Goal: Consume media (video, audio)

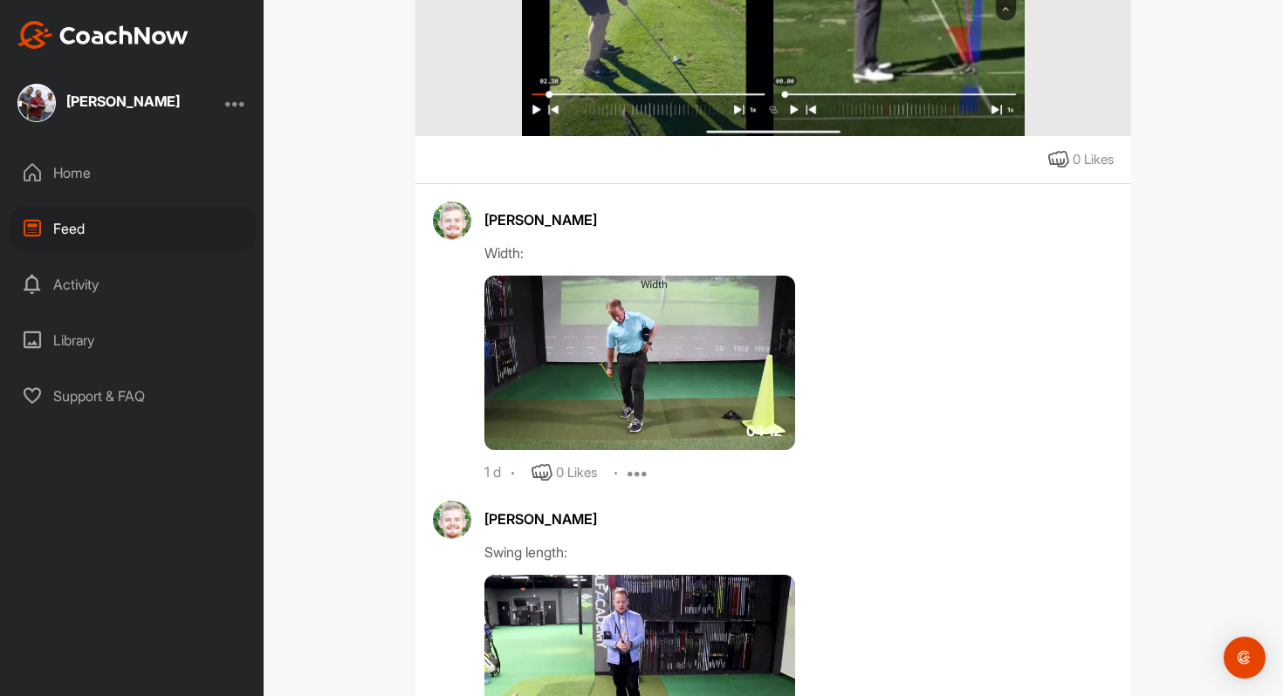
scroll to position [804, 0]
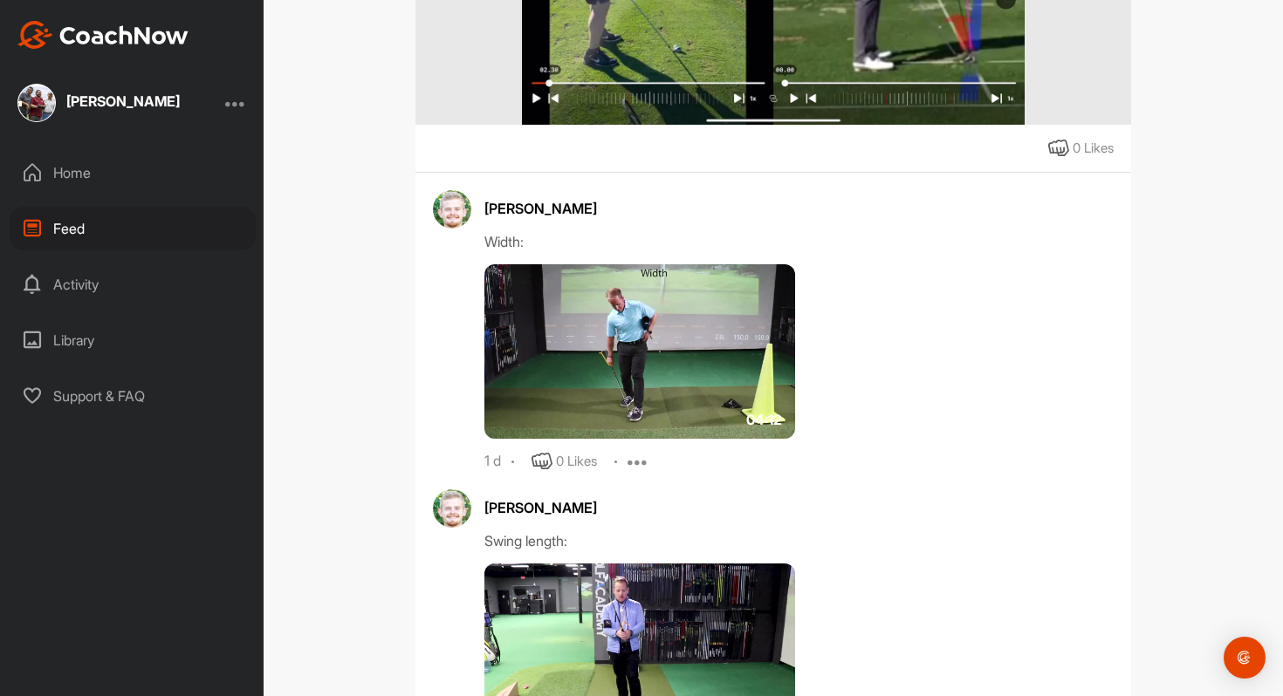
click at [630, 332] on img at bounding box center [639, 351] width 311 height 175
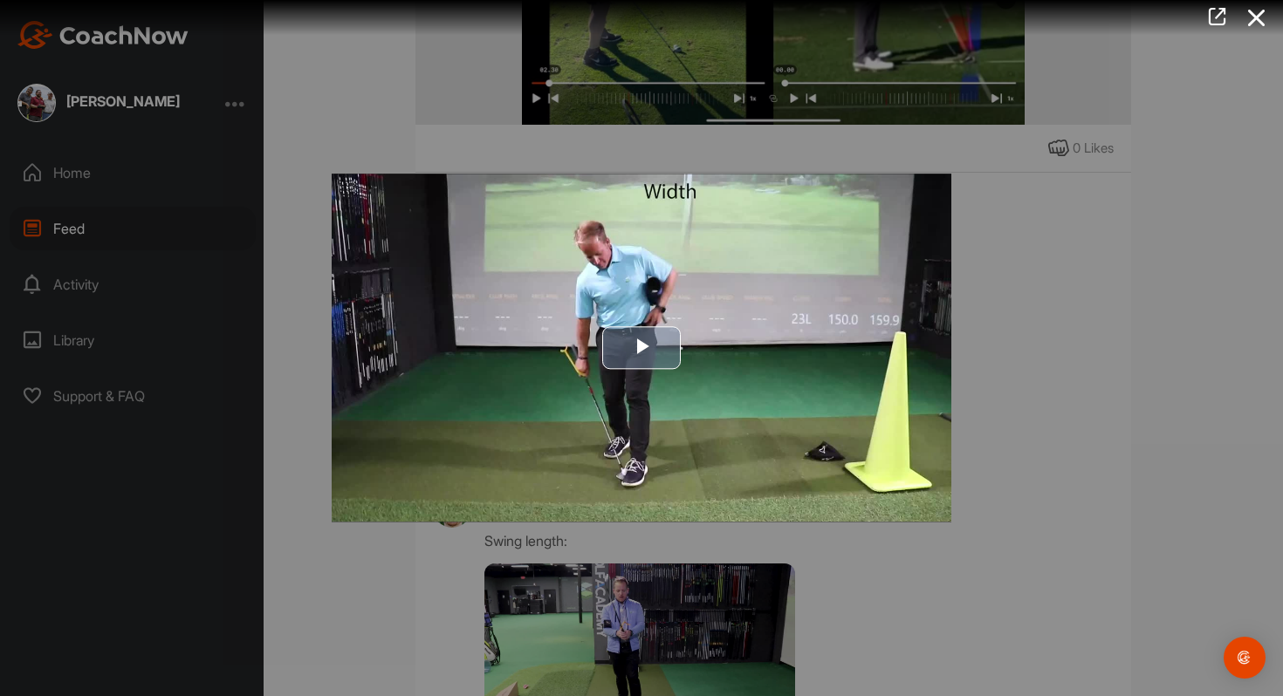
click at [641, 348] on span "Video Player" at bounding box center [641, 348] width 0 height 0
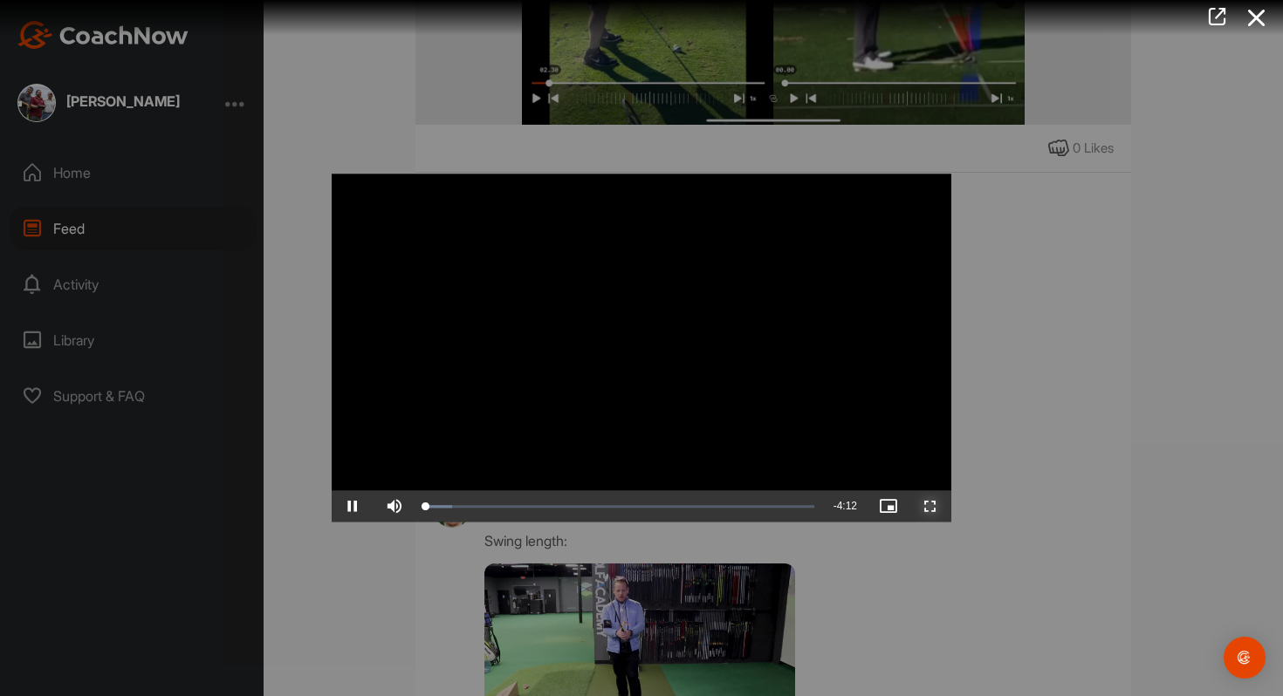
click at [936, 507] on span "Video Player" at bounding box center [930, 507] width 42 height 0
click at [357, 507] on span "Video Player" at bounding box center [353, 507] width 42 height 0
click at [348, 507] on span "Video Player" at bounding box center [353, 507] width 42 height 0
click at [1032, 421] on div at bounding box center [641, 348] width 1283 height 696
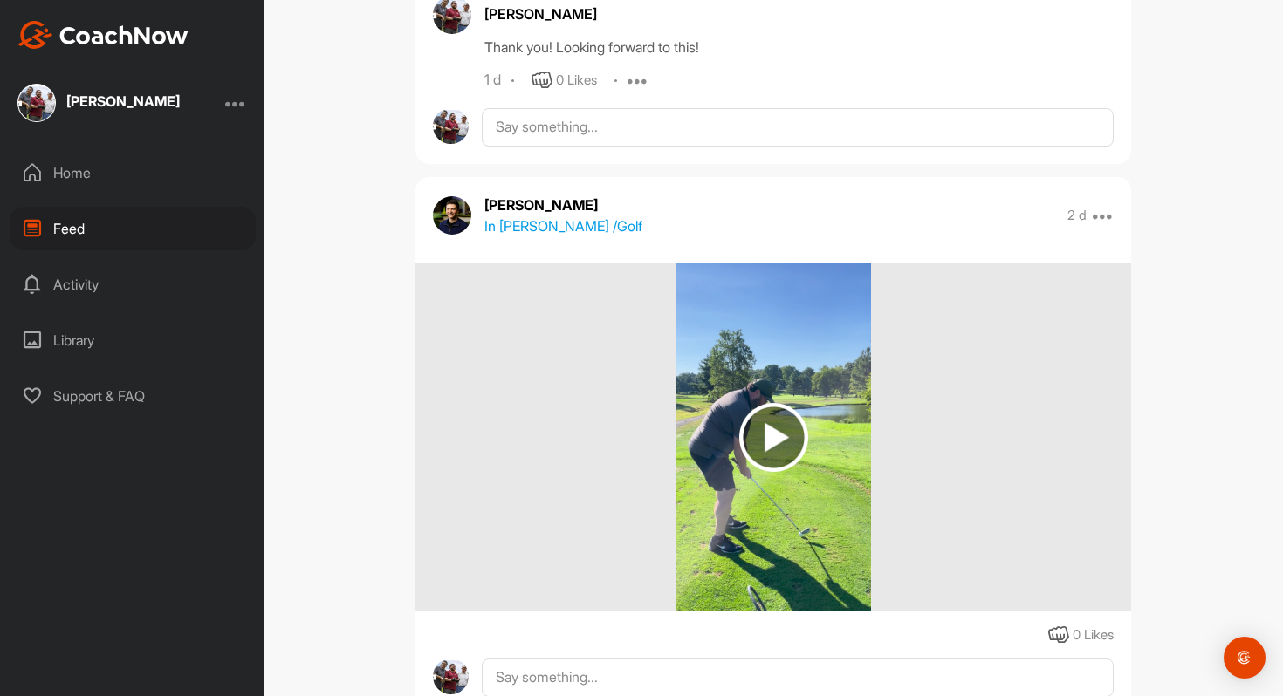
scroll to position [2609, 0]
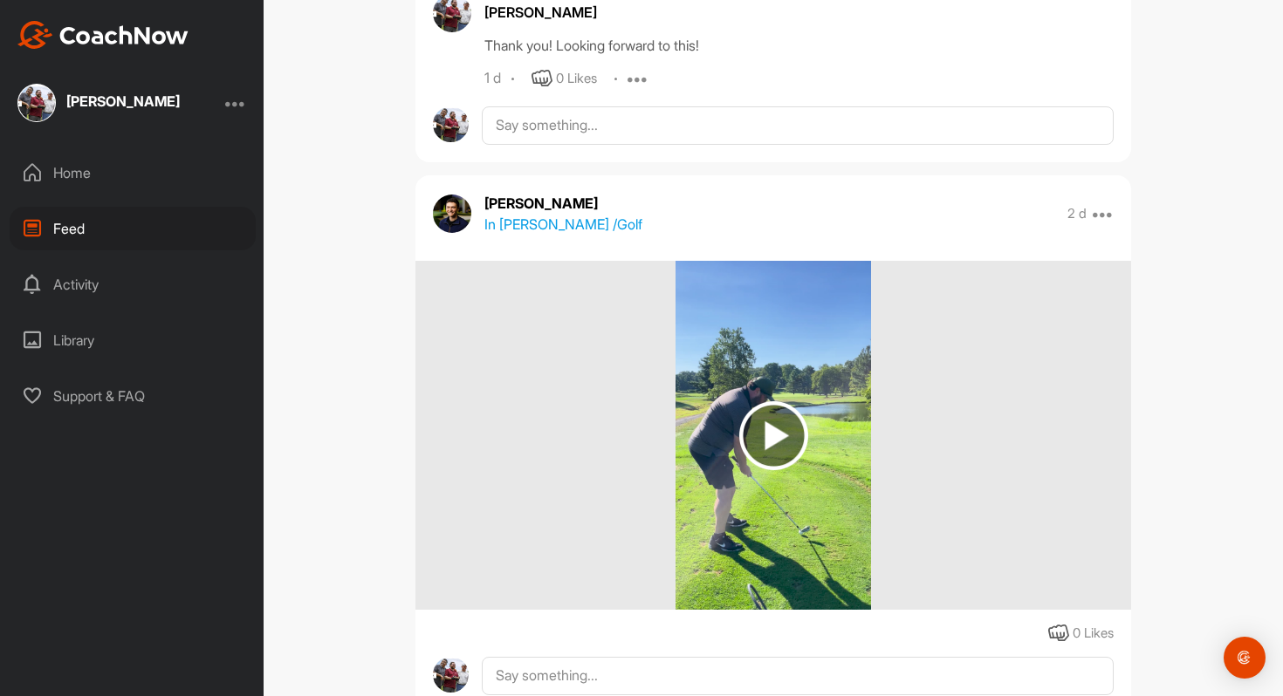
click at [787, 449] on img at bounding box center [773, 435] width 69 height 69
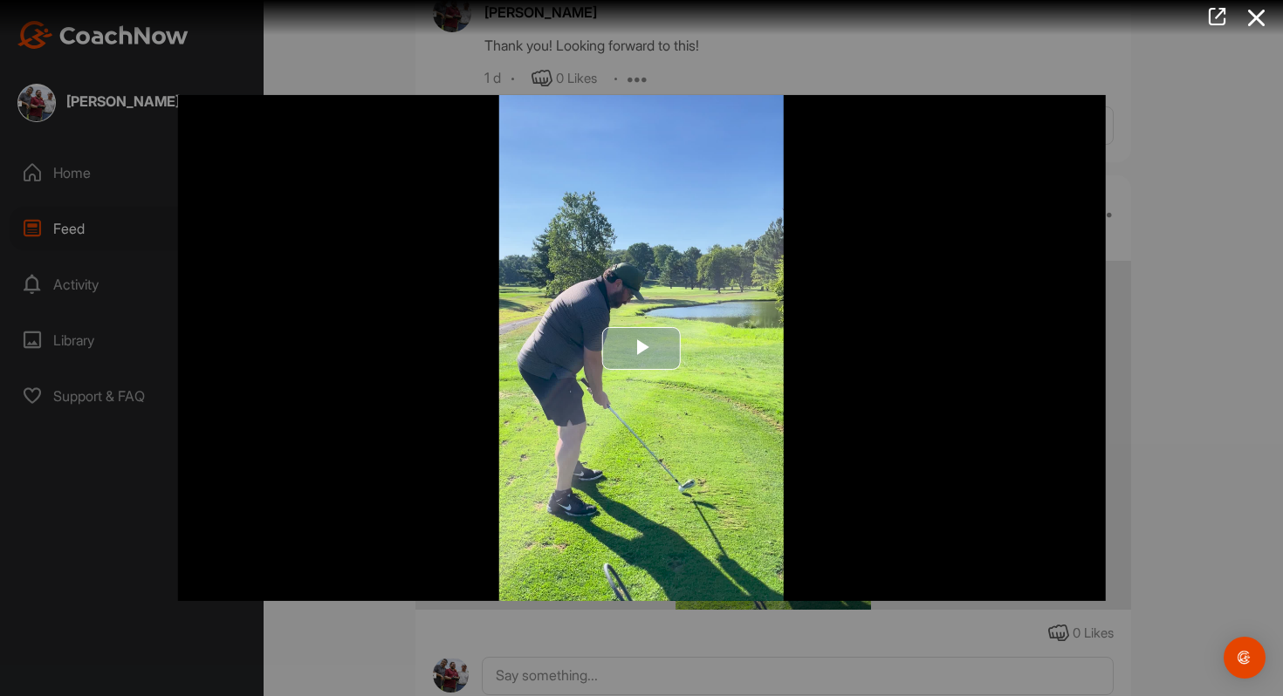
click at [799, 408] on img "Video Player" at bounding box center [642, 348] width 928 height 506
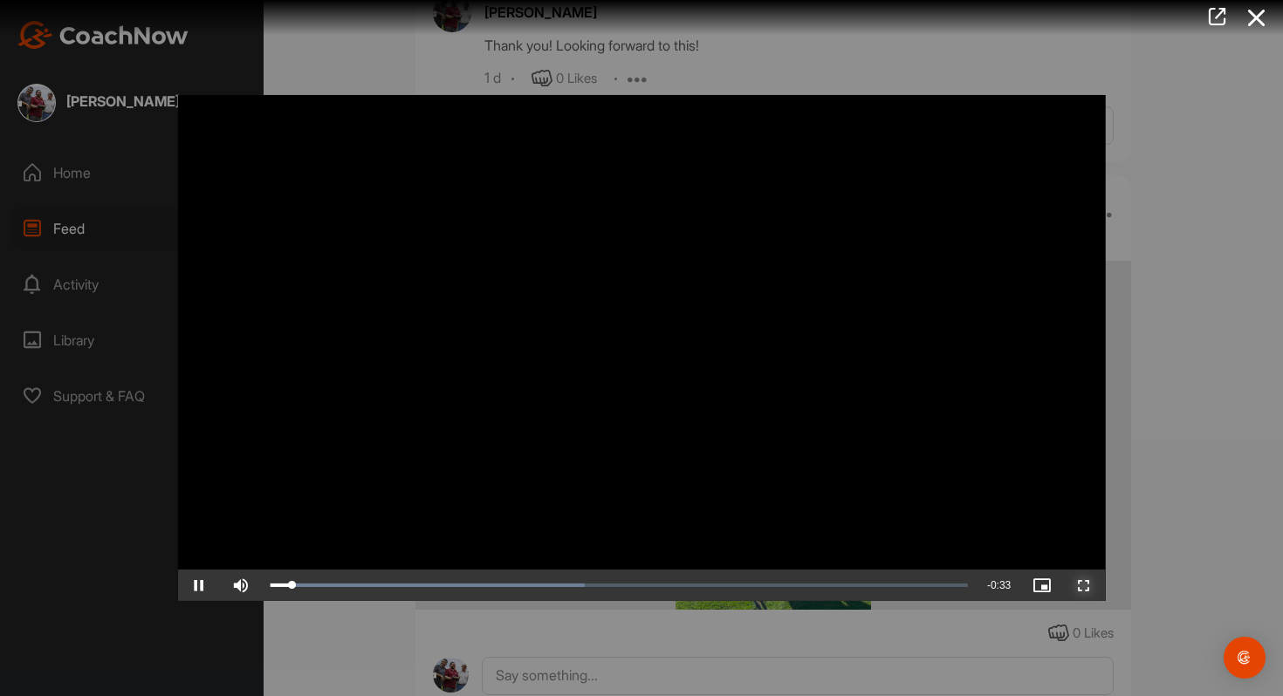
click at [1087, 586] on span "Video Player" at bounding box center [1084, 586] width 42 height 0
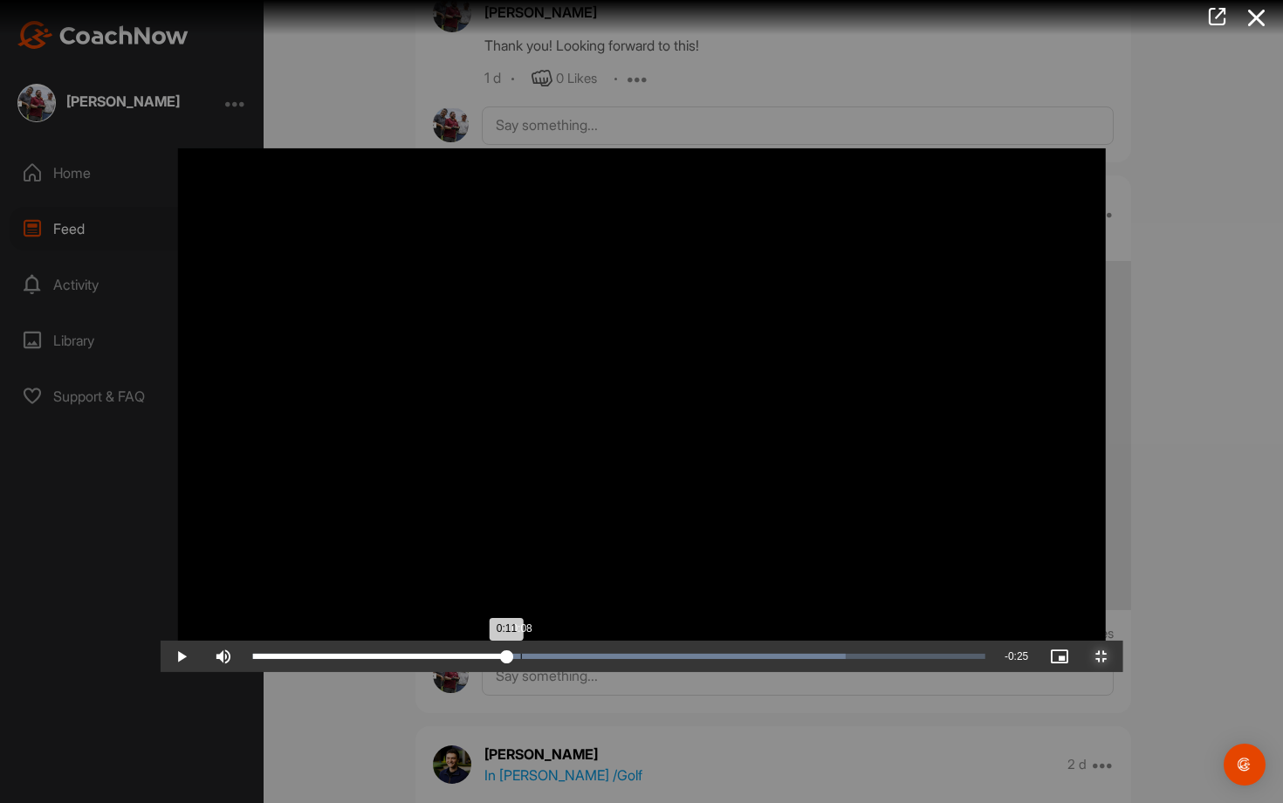
click at [521, 659] on div "0:08" at bounding box center [521, 656] width 1 height 5
click at [295, 659] on div "0:06" at bounding box center [323, 656] width 141 height 5
click at [337, 659] on div "0:07" at bounding box center [337, 656] width 169 height 5
click at [337, 672] on div "Loaded : 80.95% 0:07 0:08" at bounding box center [619, 655] width 750 height 31
drag, startPoint x: 333, startPoint y: 786, endPoint x: 219, endPoint y: 788, distance: 114.3
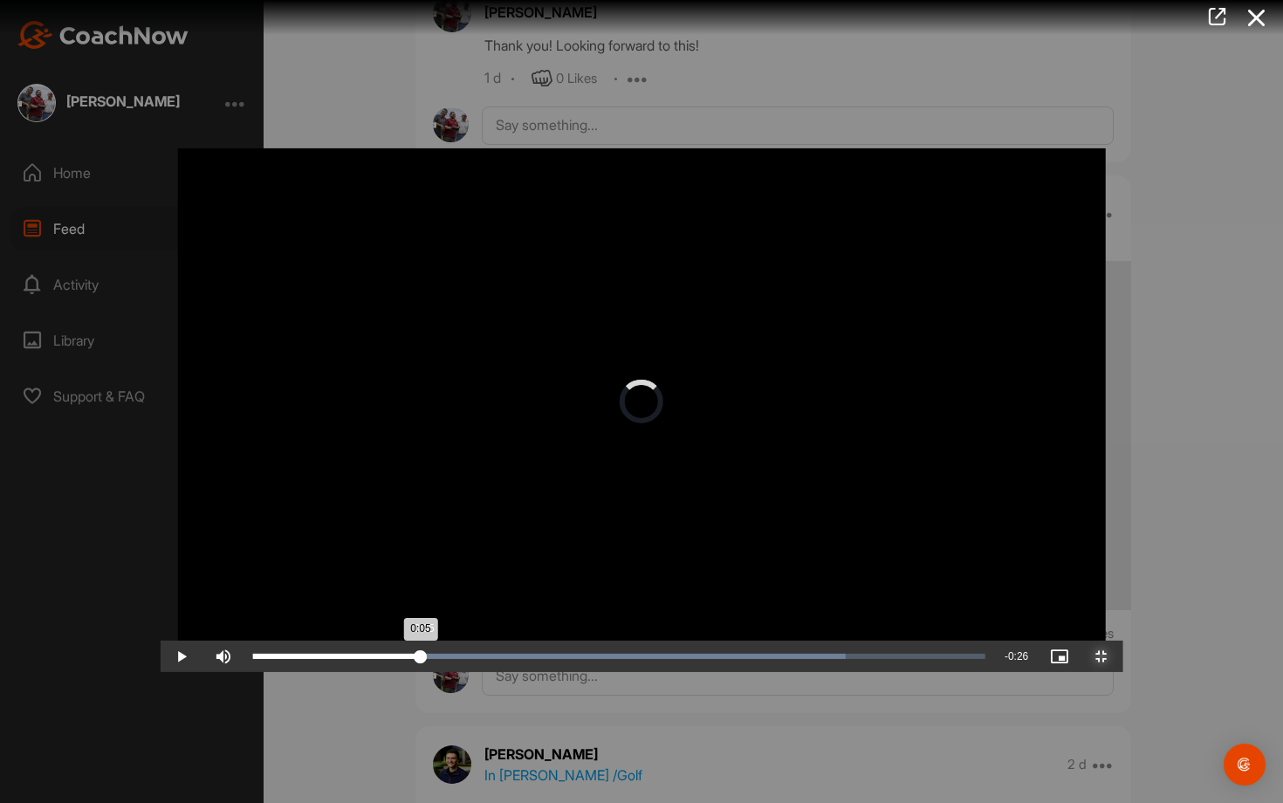
click at [253, 659] on div "Loaded : 80.95% 0:05 0:05" at bounding box center [619, 656] width 732 height 5
drag, startPoint x: 310, startPoint y: 784, endPoint x: 298, endPoint y: 778, distance: 12.9
click at [299, 672] on div "Loaded : 80.95% 0:06 0:06" at bounding box center [619, 655] width 750 height 31
click at [1122, 656] on span "Video Player" at bounding box center [1101, 656] width 42 height 0
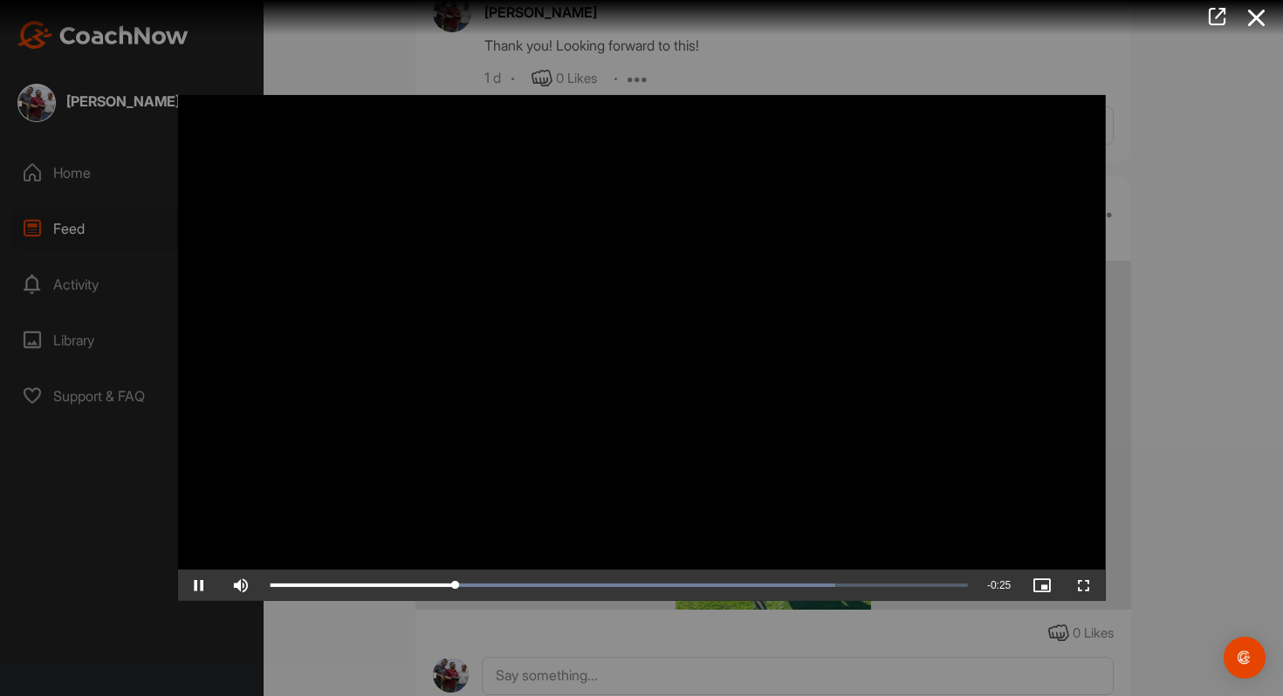
click at [1177, 387] on div at bounding box center [641, 348] width 1283 height 696
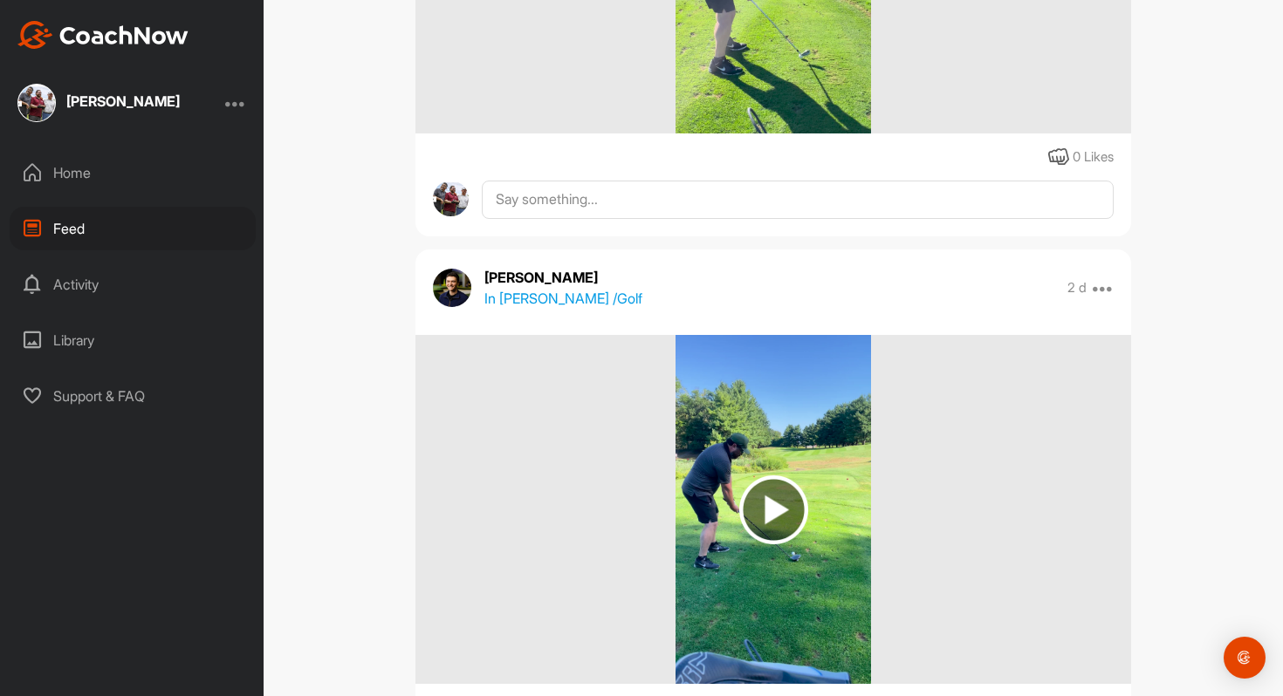
scroll to position [3165, 0]
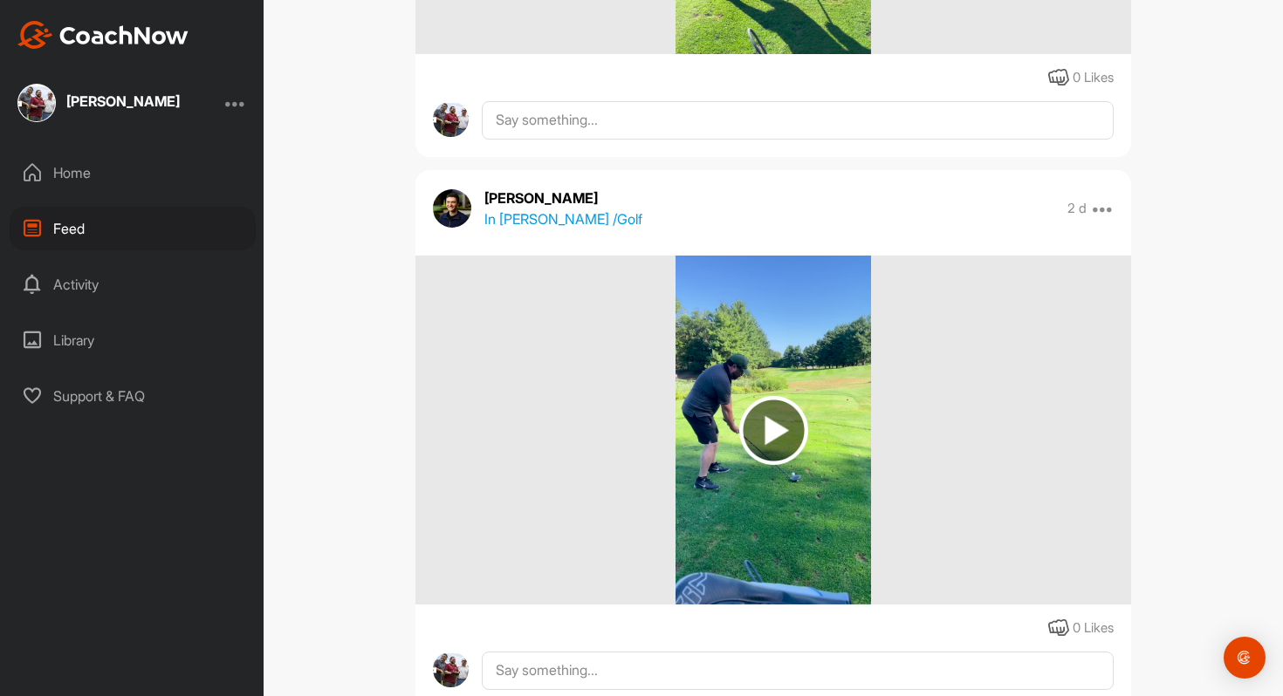
click at [770, 445] on img at bounding box center [773, 430] width 69 height 69
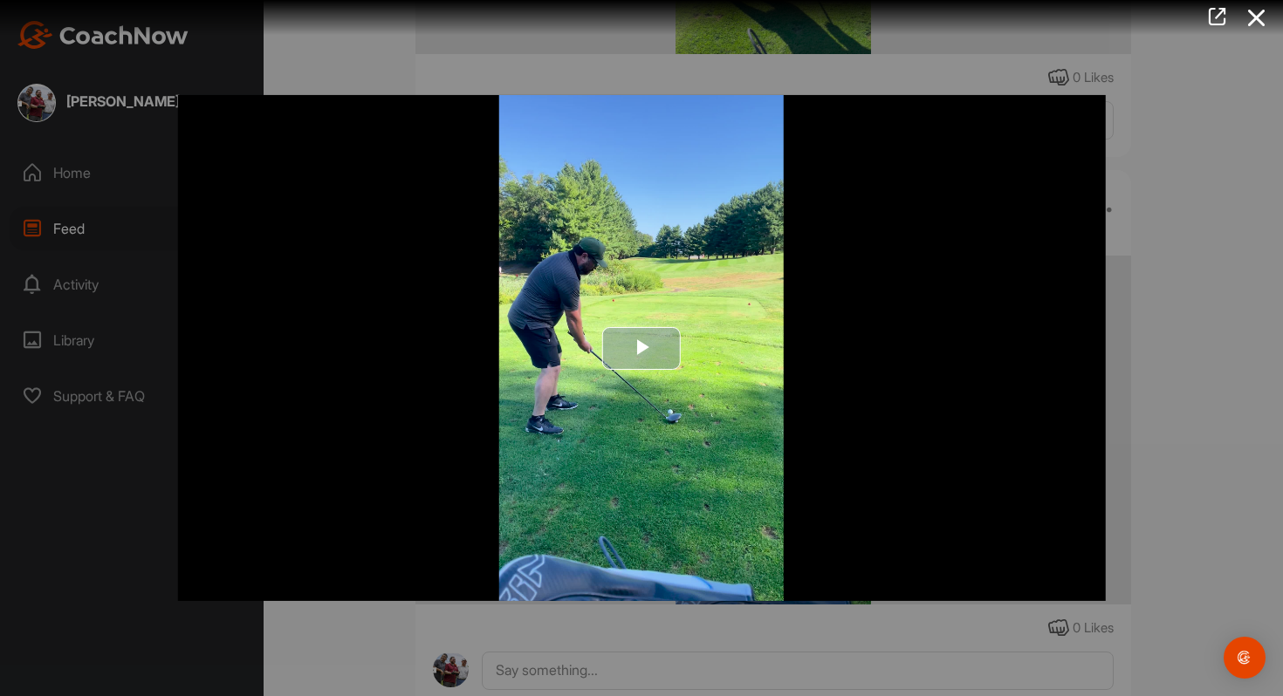
click at [641, 348] on span "Video Player" at bounding box center [641, 348] width 0 height 0
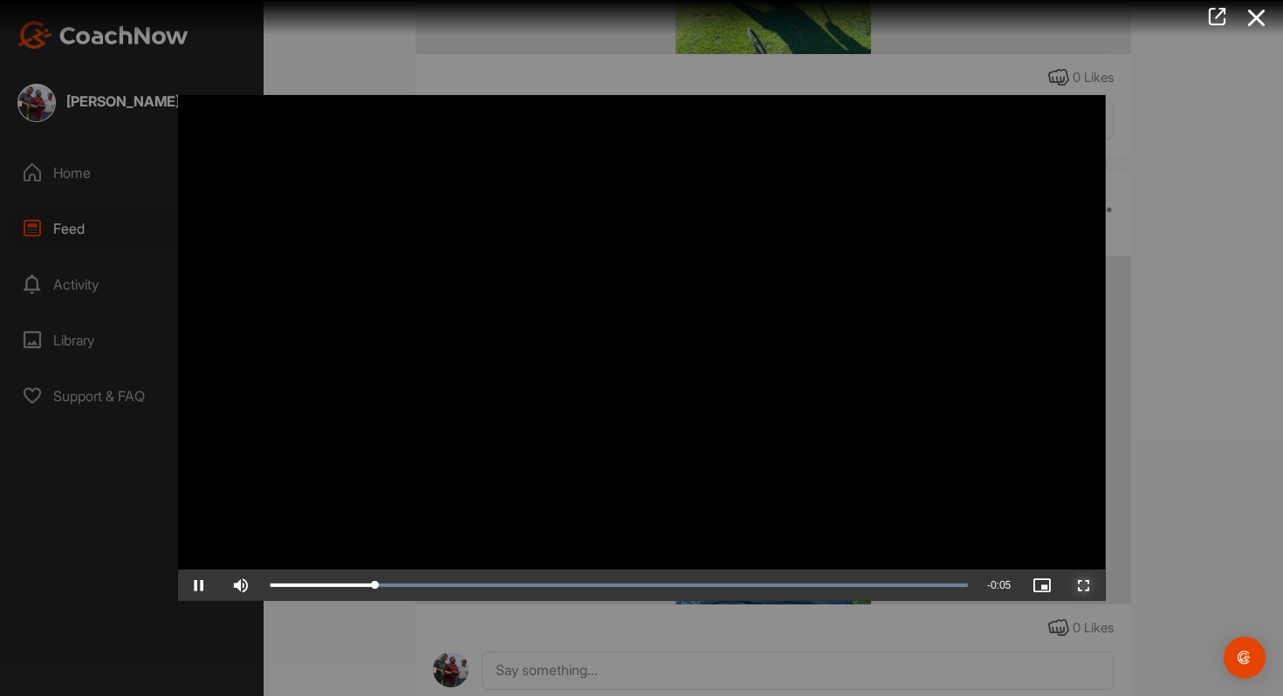
click at [1083, 586] on span "Video Player" at bounding box center [1084, 586] width 42 height 0
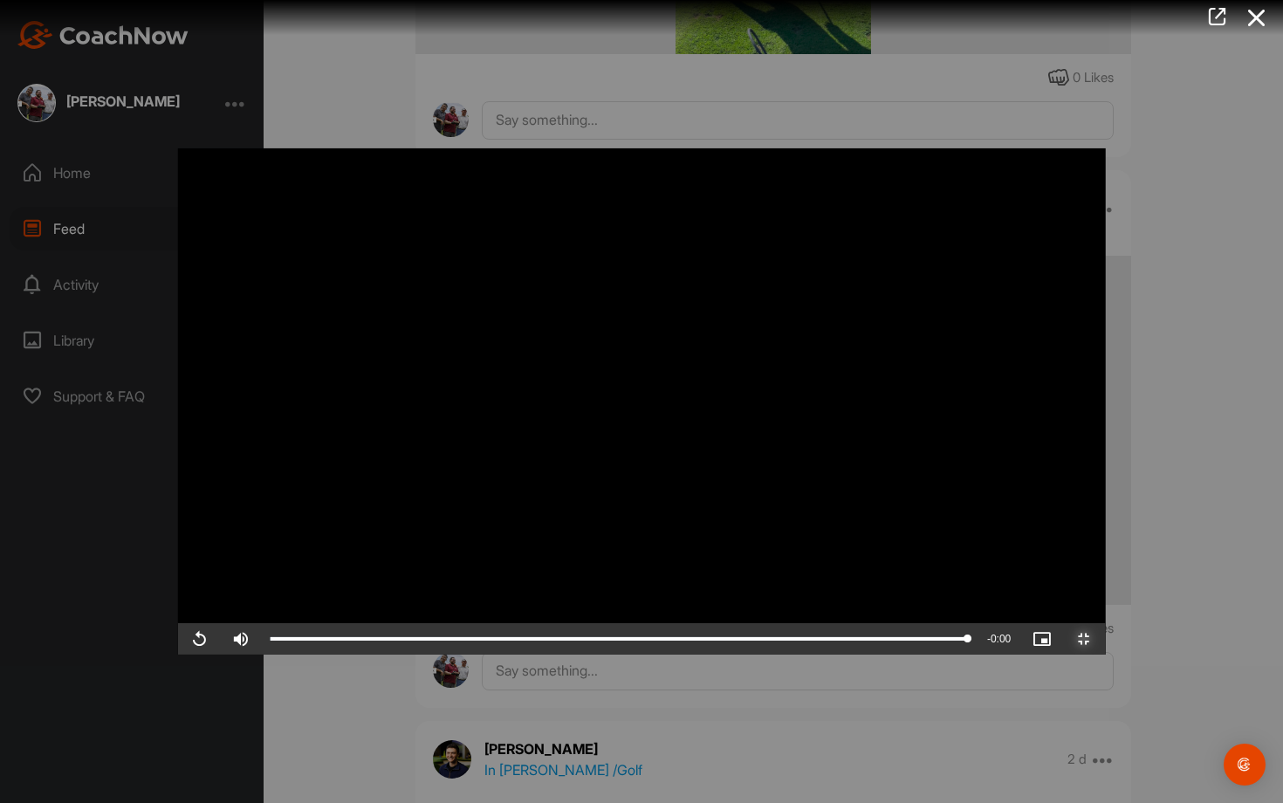
click at [1105, 639] on span "Video Player" at bounding box center [1084, 639] width 42 height 0
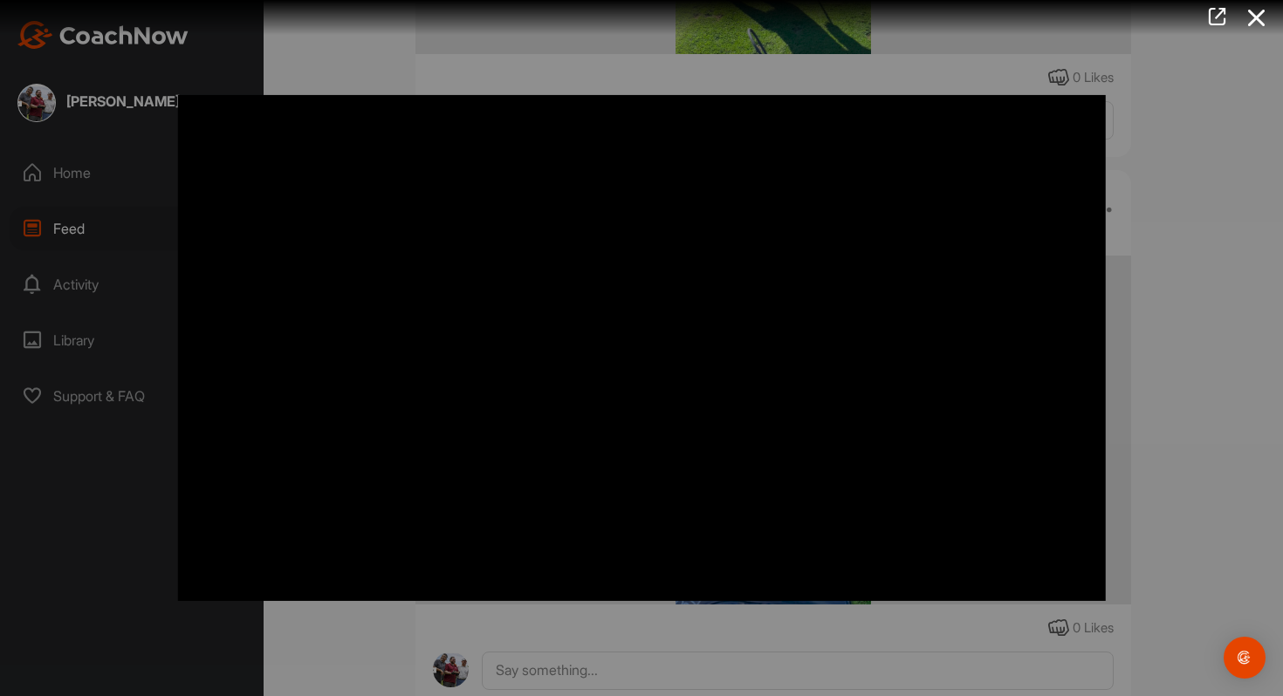
click at [1164, 387] on div at bounding box center [641, 348] width 1283 height 696
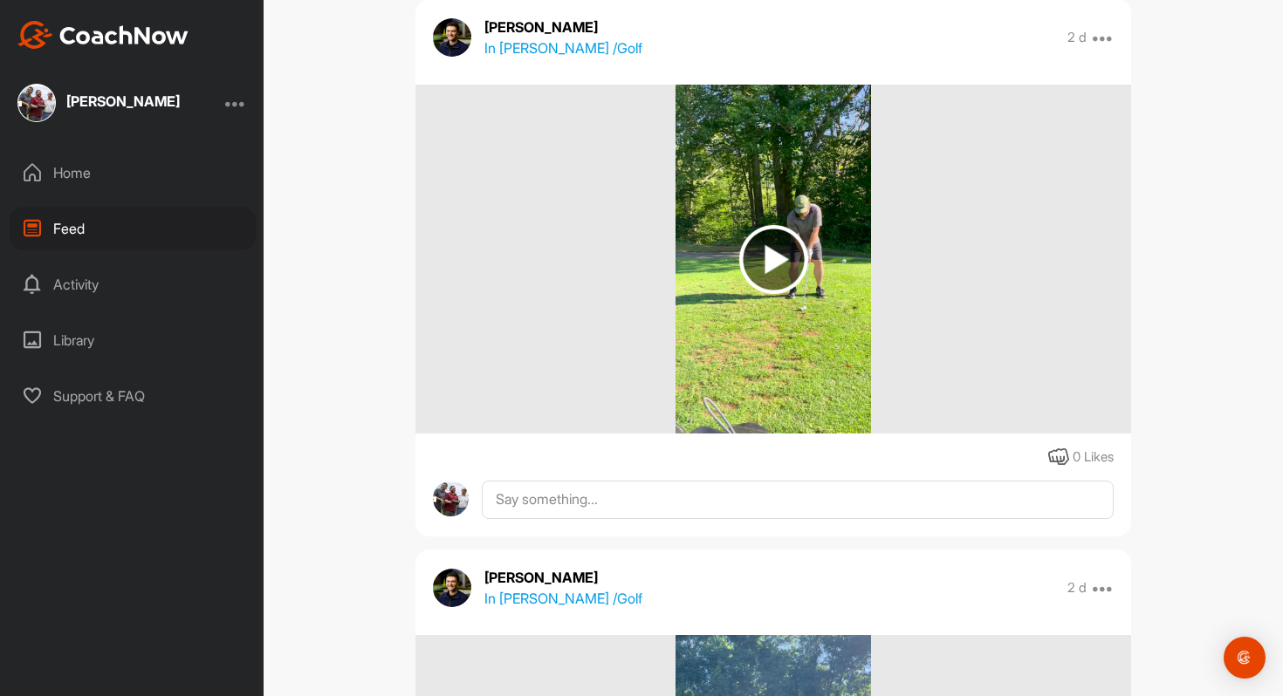
scroll to position [3772, 0]
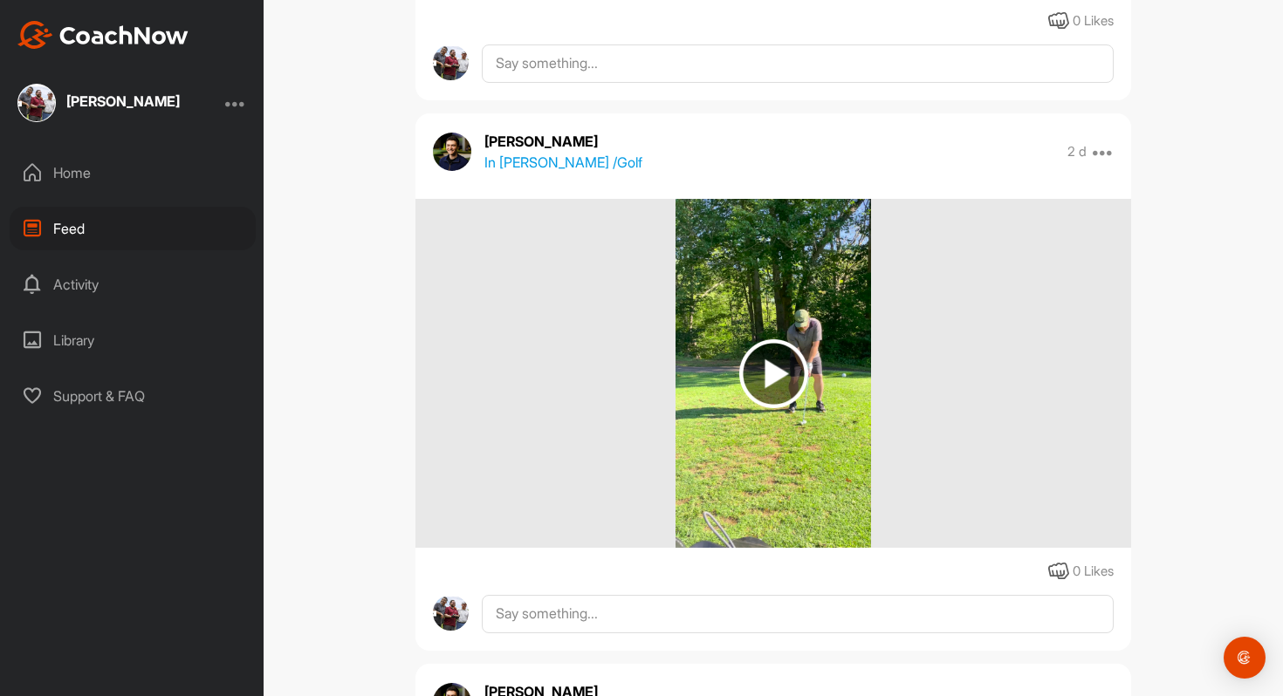
click at [799, 355] on img at bounding box center [773, 373] width 196 height 349
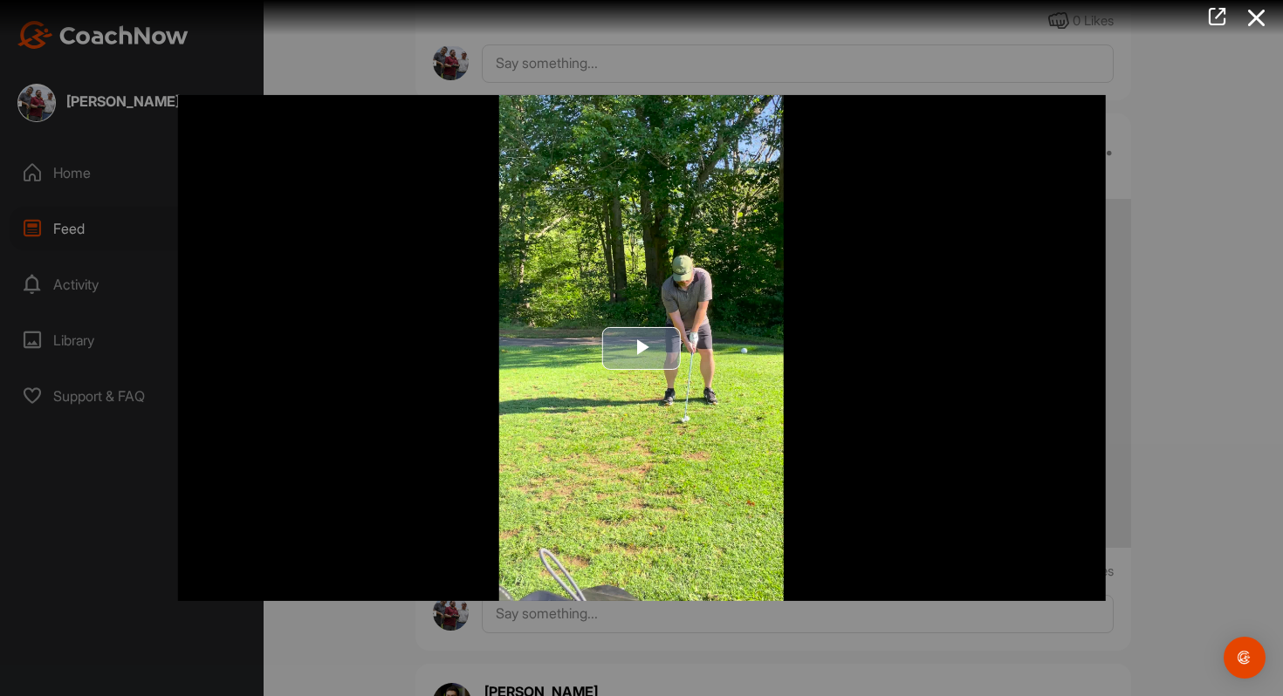
click at [667, 319] on img "Video Player" at bounding box center [642, 348] width 928 height 506
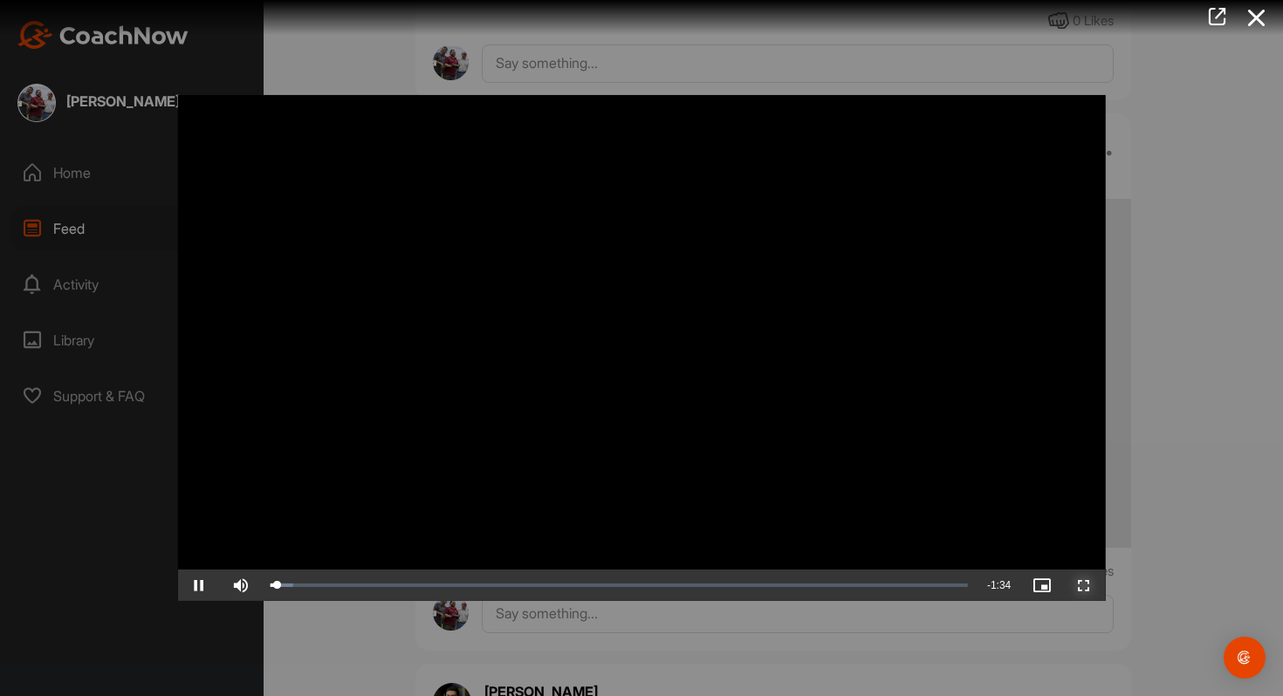
click at [1081, 586] on span "Video Player" at bounding box center [1084, 586] width 42 height 0
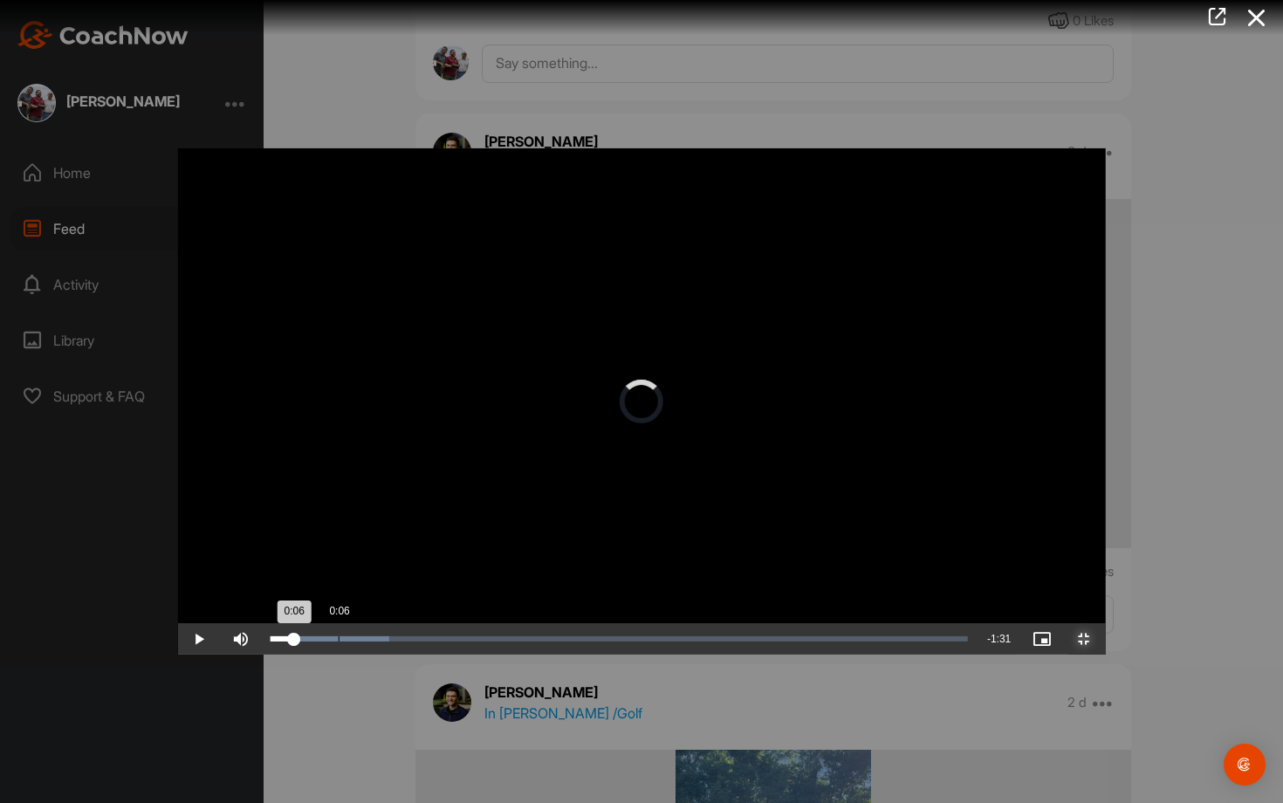
drag, startPoint x: 128, startPoint y: 781, endPoint x: 166, endPoint y: 783, distance: 37.6
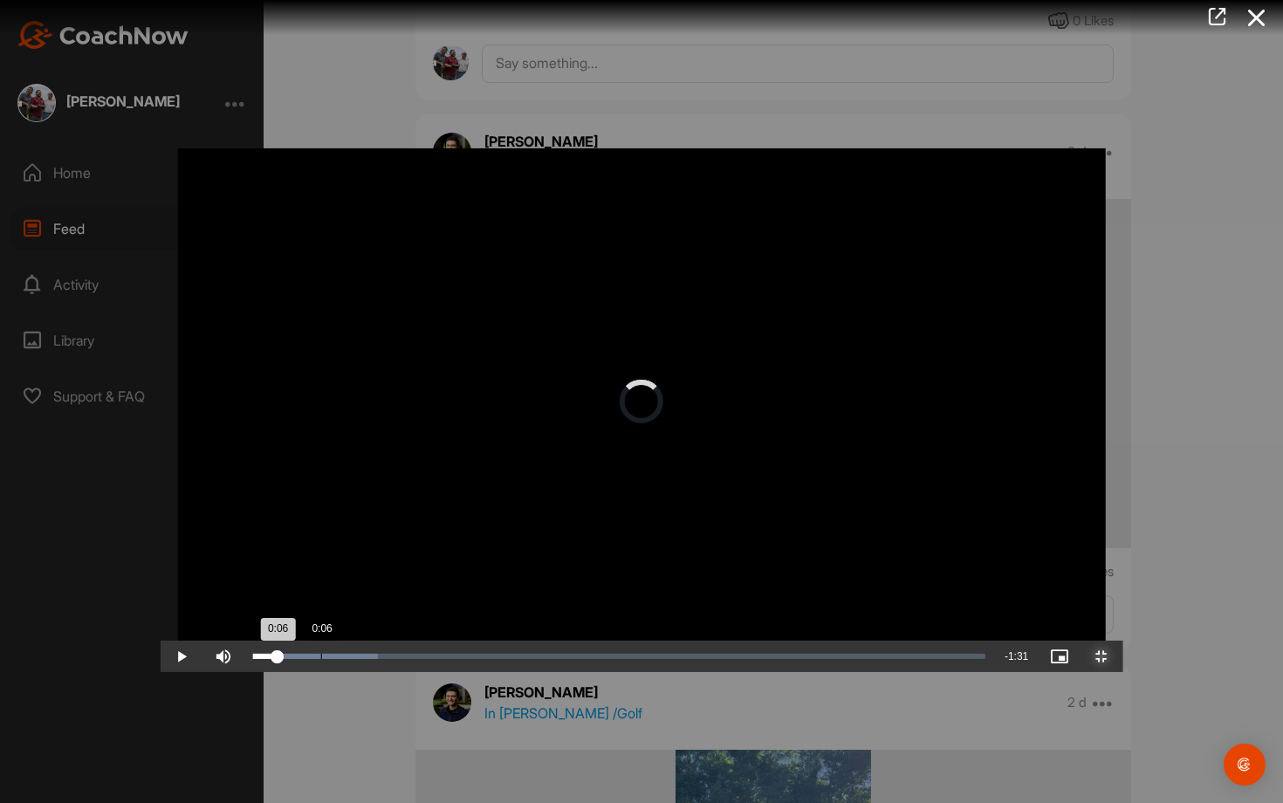
click at [244, 672] on div "Loaded : 17.05% 0:06 0:06" at bounding box center [619, 655] width 750 height 31
click at [253, 659] on div "0:07" at bounding box center [281, 656] width 57 height 5
click at [262, 659] on div "0:00" at bounding box center [262, 656] width 1 height 5
click at [253, 659] on div "Loaded : 17.05% 0:00 0:06" at bounding box center [619, 656] width 732 height 5
click at [253, 659] on div "Loaded : 17.05% 0:00 0:00" at bounding box center [619, 656] width 732 height 5
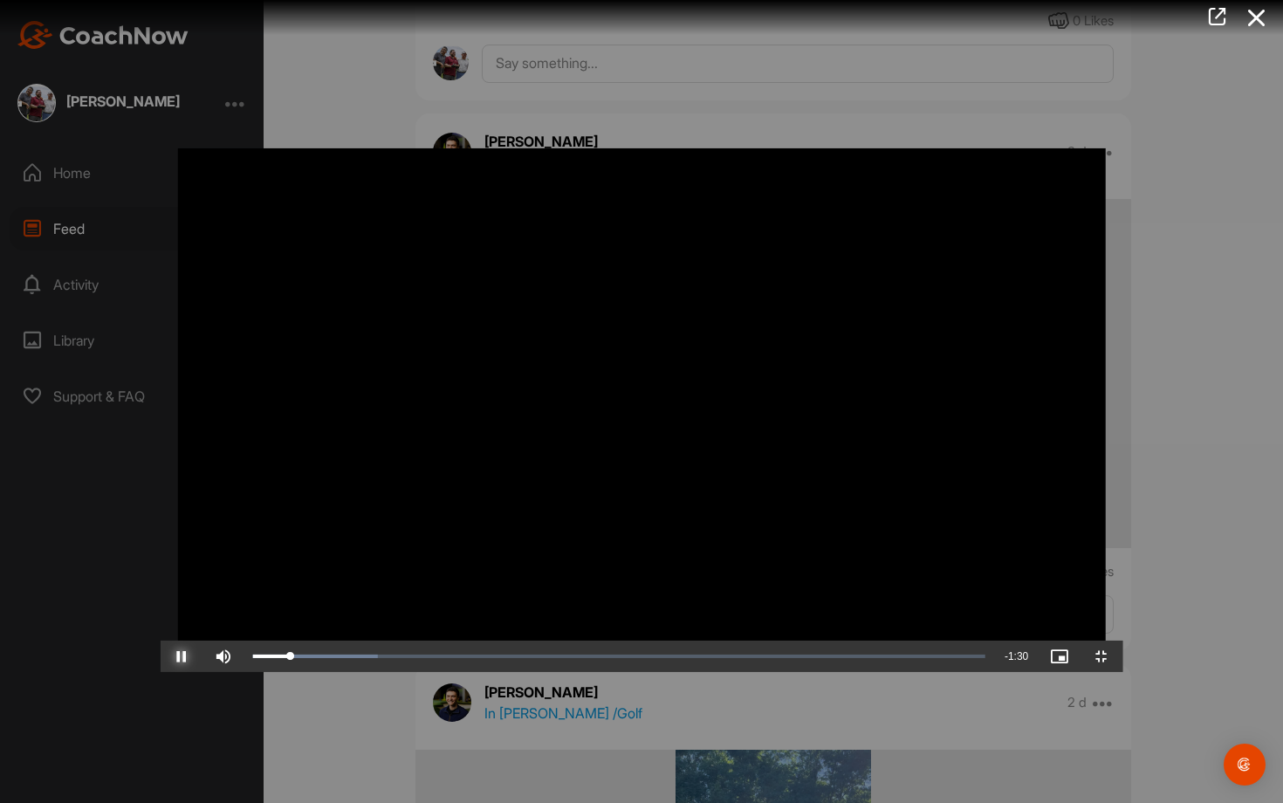
click at [161, 656] on span "Video Player" at bounding box center [182, 656] width 42 height 0
drag, startPoint x: 149, startPoint y: 784, endPoint x: 123, endPoint y: 788, distance: 26.4
click at [253, 659] on div "0:02" at bounding box center [274, 656] width 43 height 5
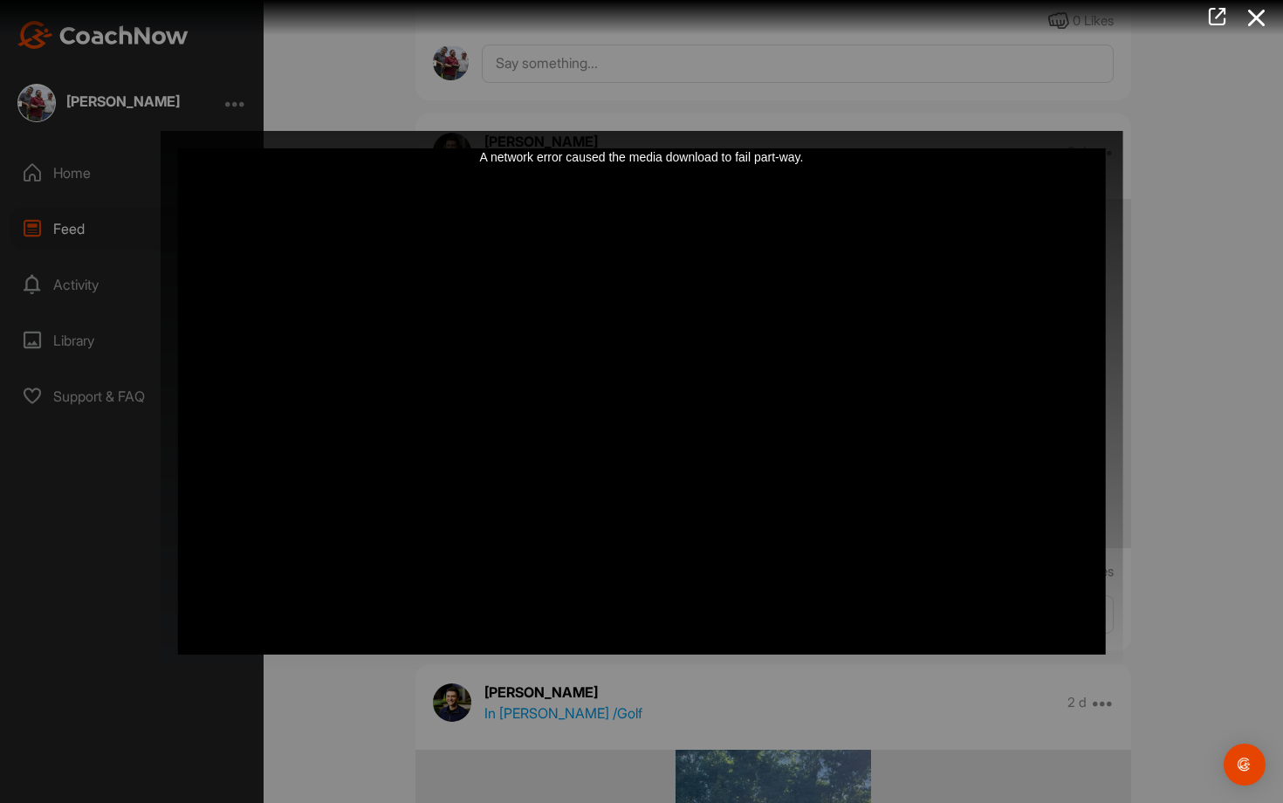
click at [161, 672] on div "Video Player is loading. Play Video Play Skip Backward Skip Forward Mute 100% C…" at bounding box center [642, 401] width 962 height 541
click at [161, 672] on div "A network error caused the media download to fail part-way." at bounding box center [642, 401] width 962 height 541
click at [161, 648] on div "A network error caused the media download to fail part-way." at bounding box center [642, 401] width 962 height 541
click at [1123, 663] on div "A network error caused the media download to fail part-way." at bounding box center [642, 401] width 962 height 541
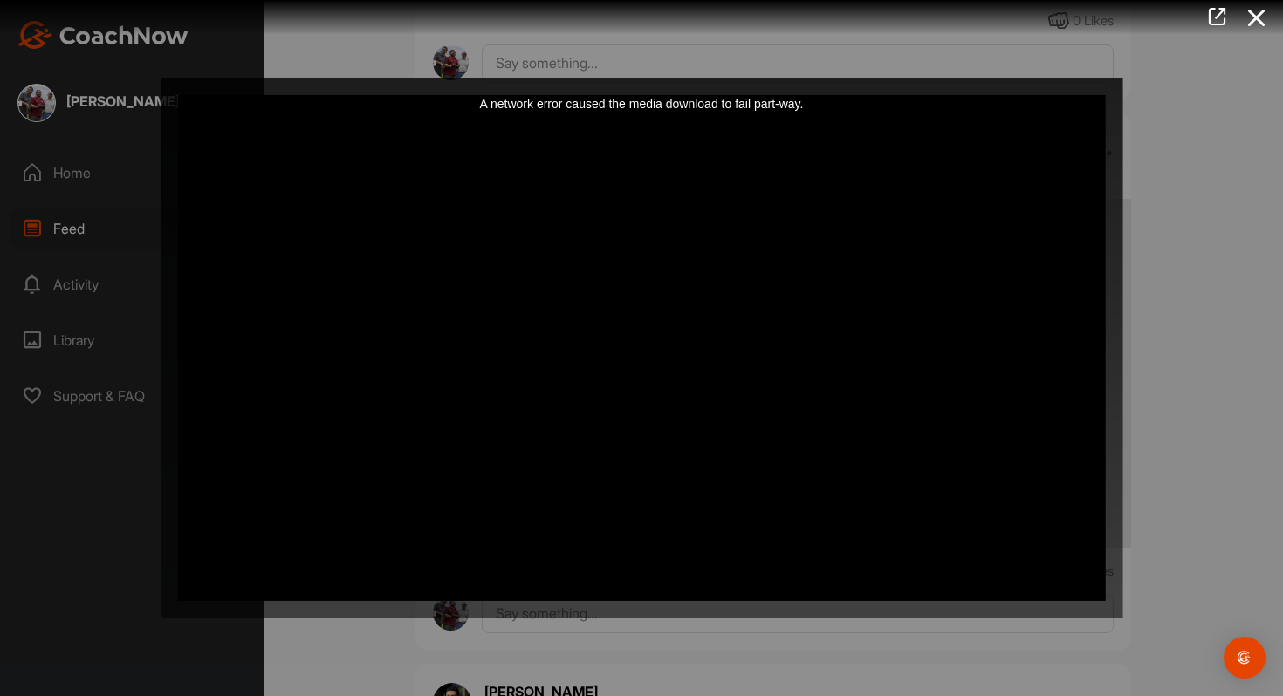
click at [1197, 191] on div at bounding box center [641, 348] width 1283 height 696
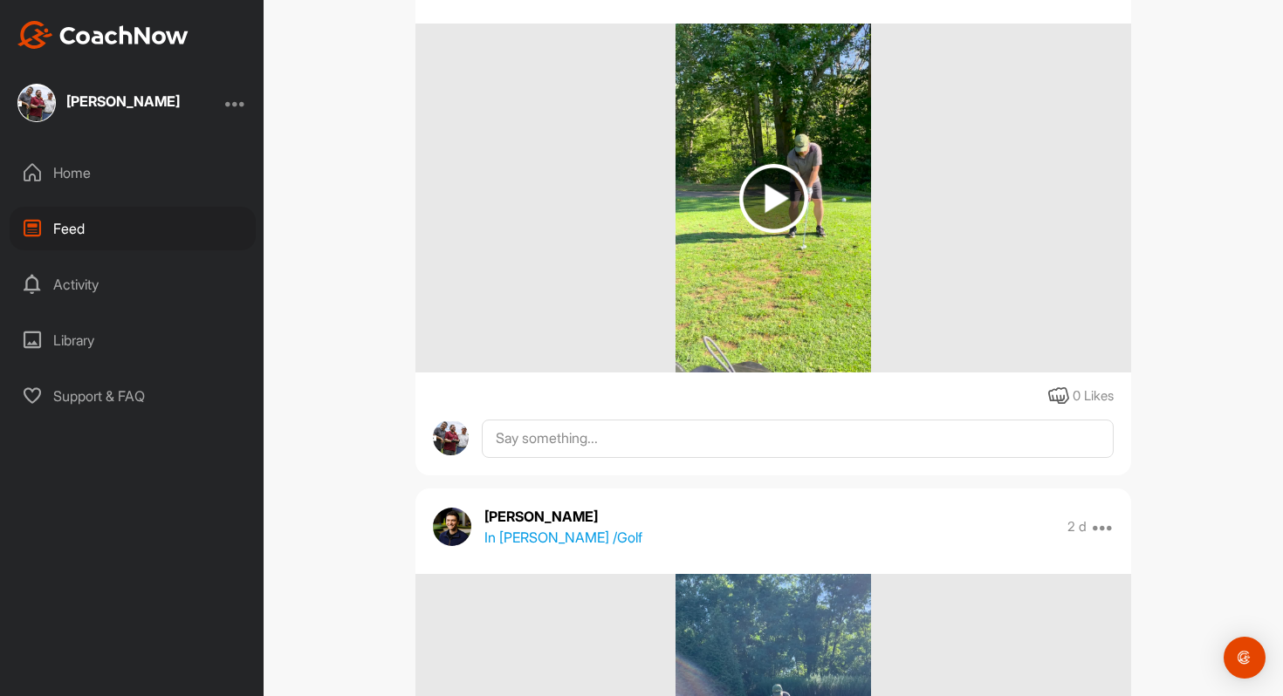
scroll to position [4352, 0]
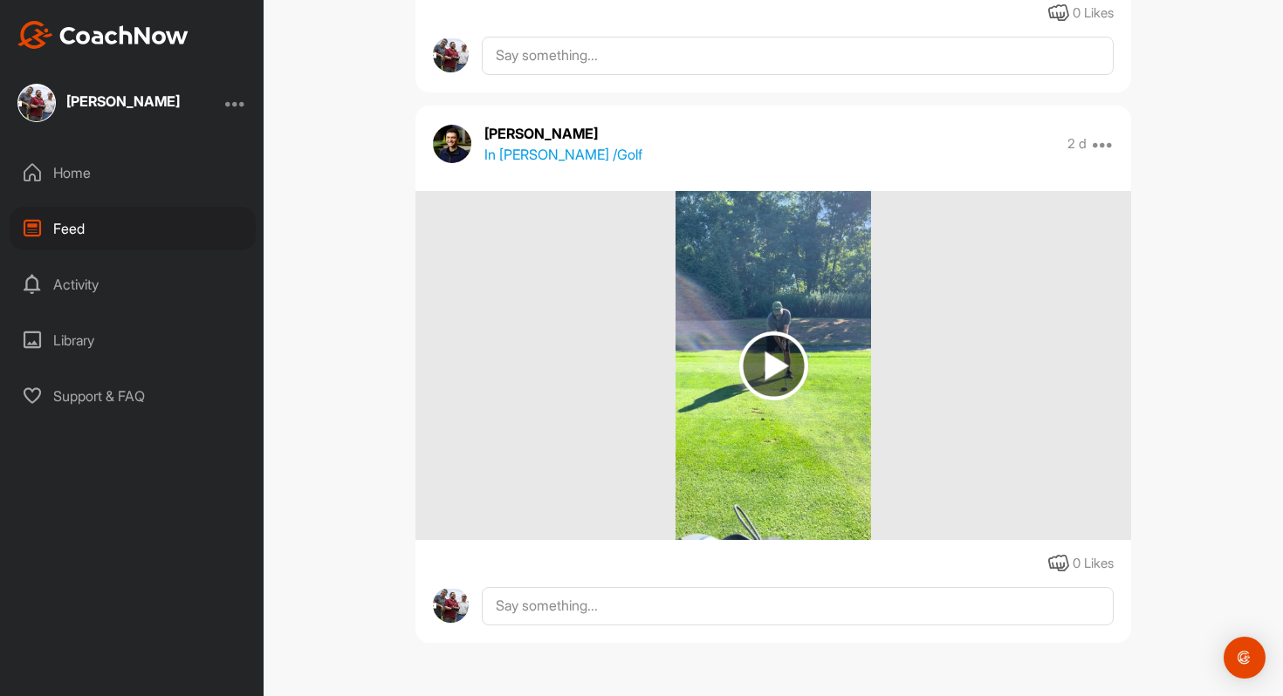
click at [763, 388] on img at bounding box center [773, 366] width 69 height 69
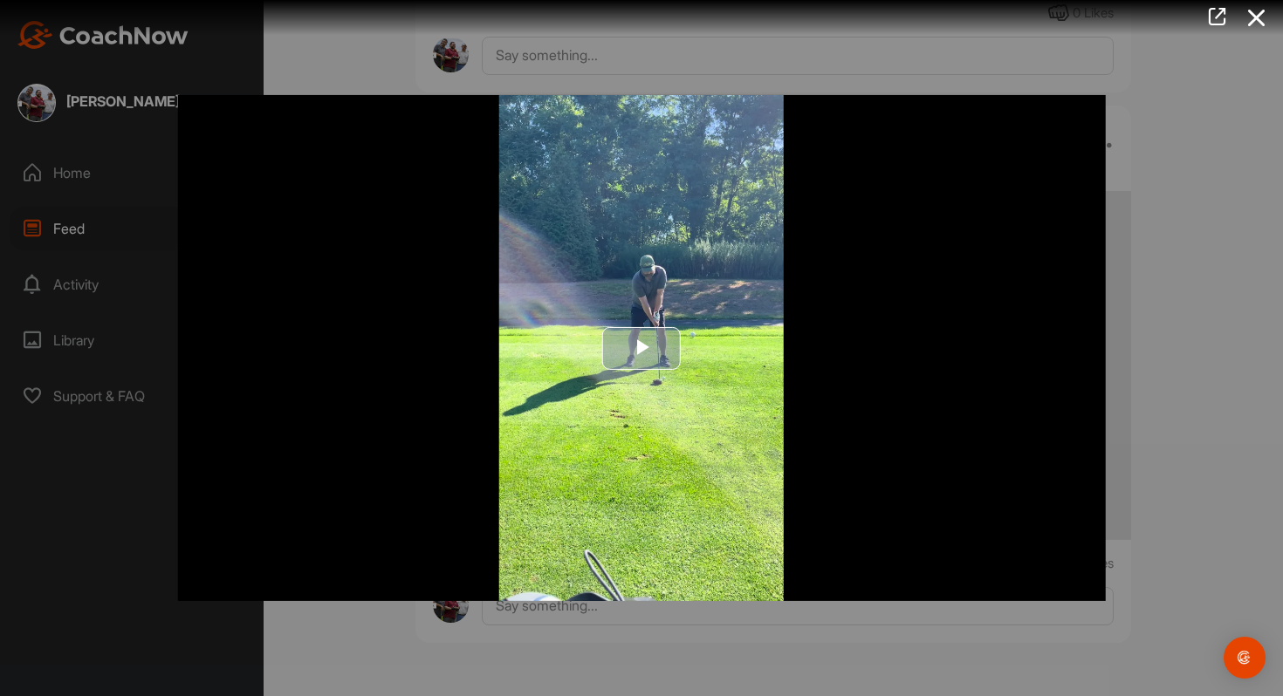
click at [641, 348] on span "Video Player" at bounding box center [641, 348] width 0 height 0
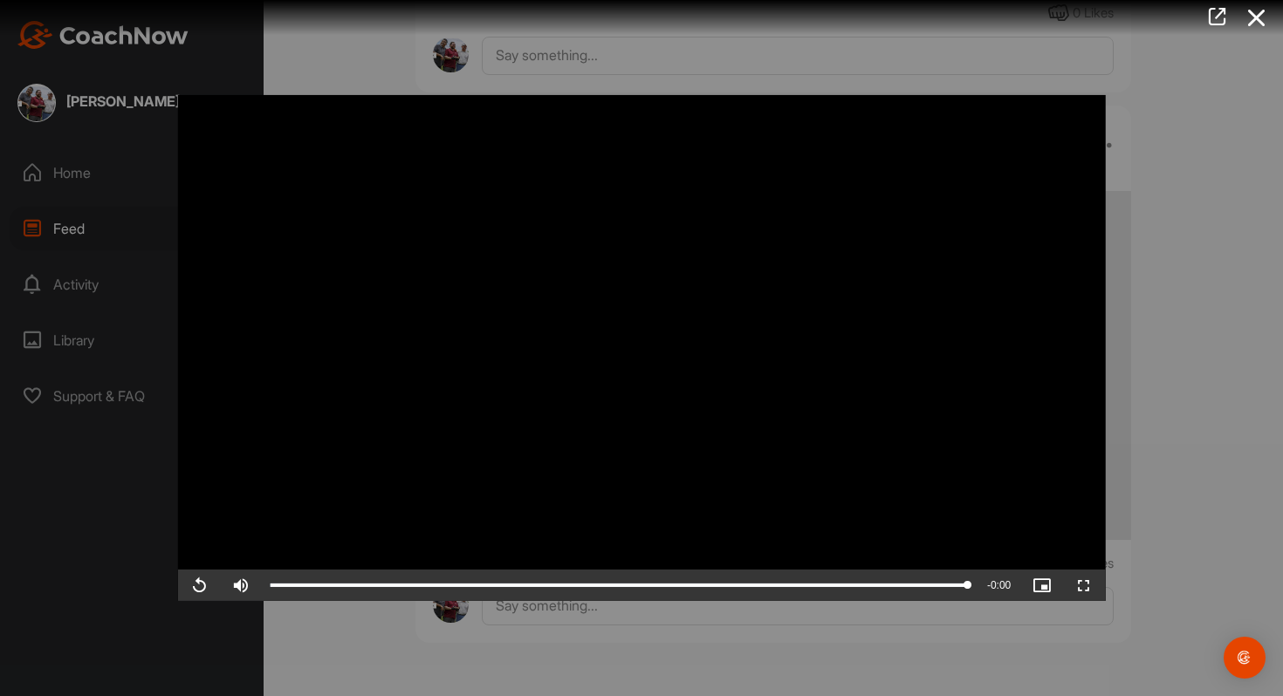
click at [1168, 233] on div at bounding box center [641, 348] width 1283 height 696
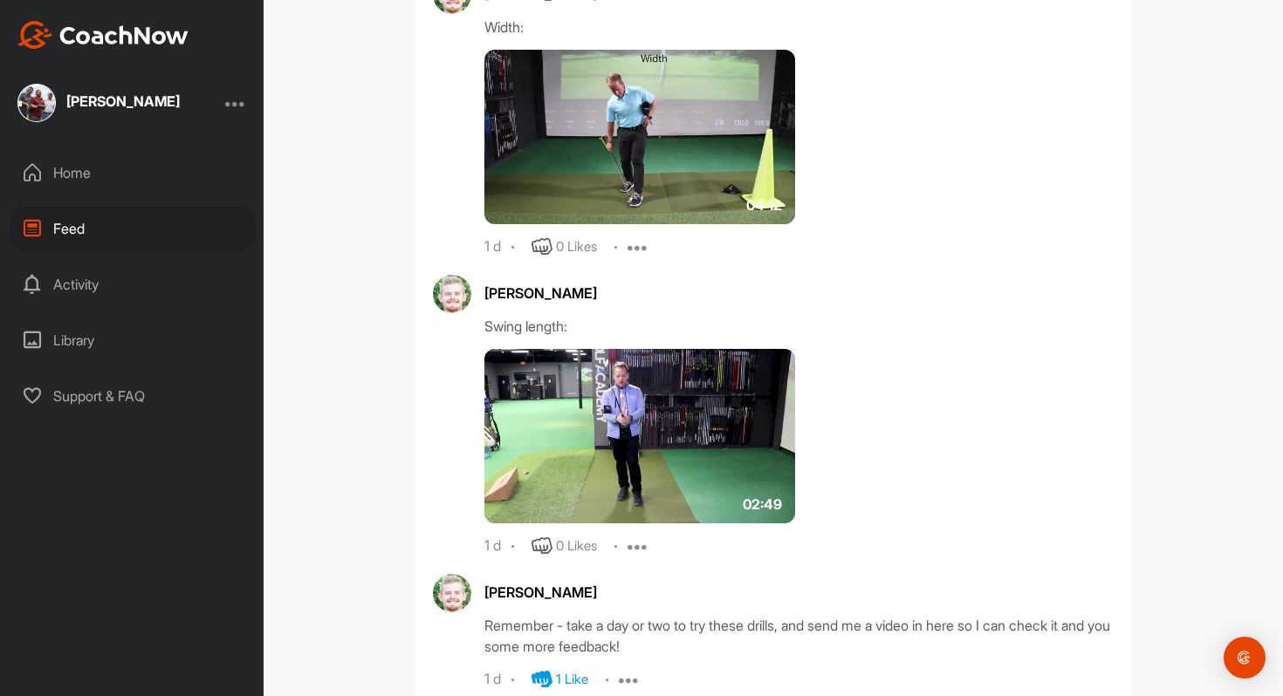
scroll to position [1065, 0]
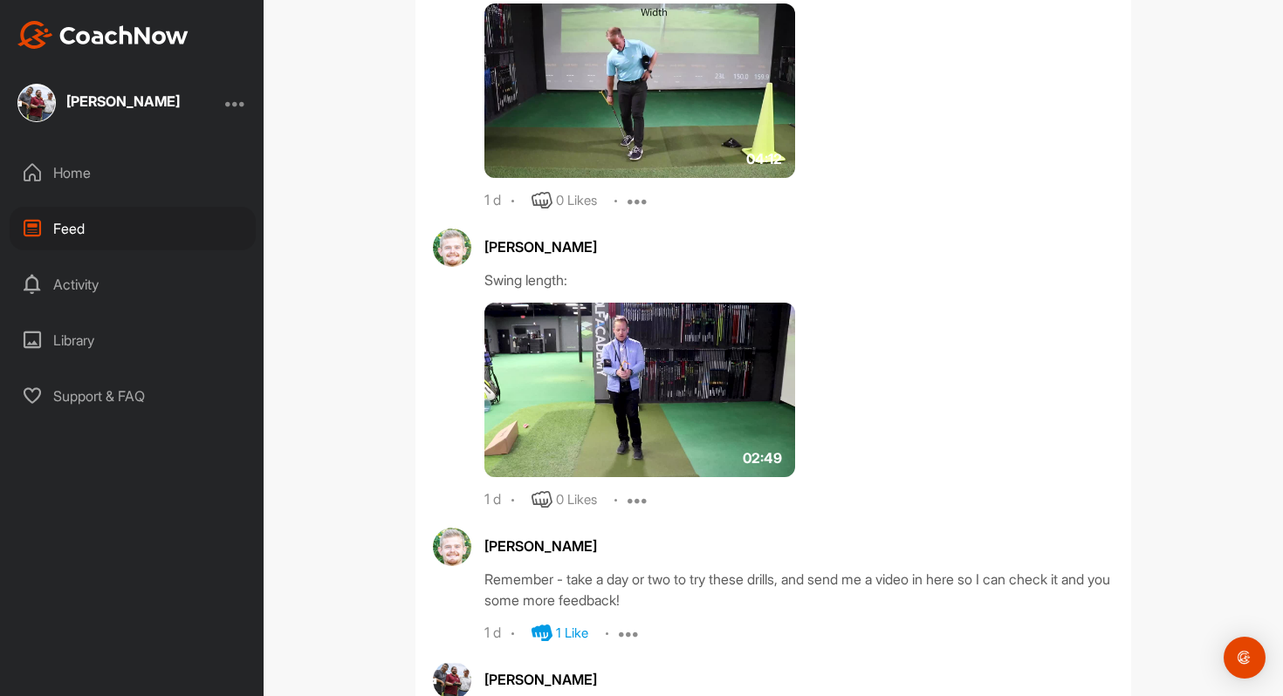
click at [597, 390] on img at bounding box center [639, 390] width 311 height 175
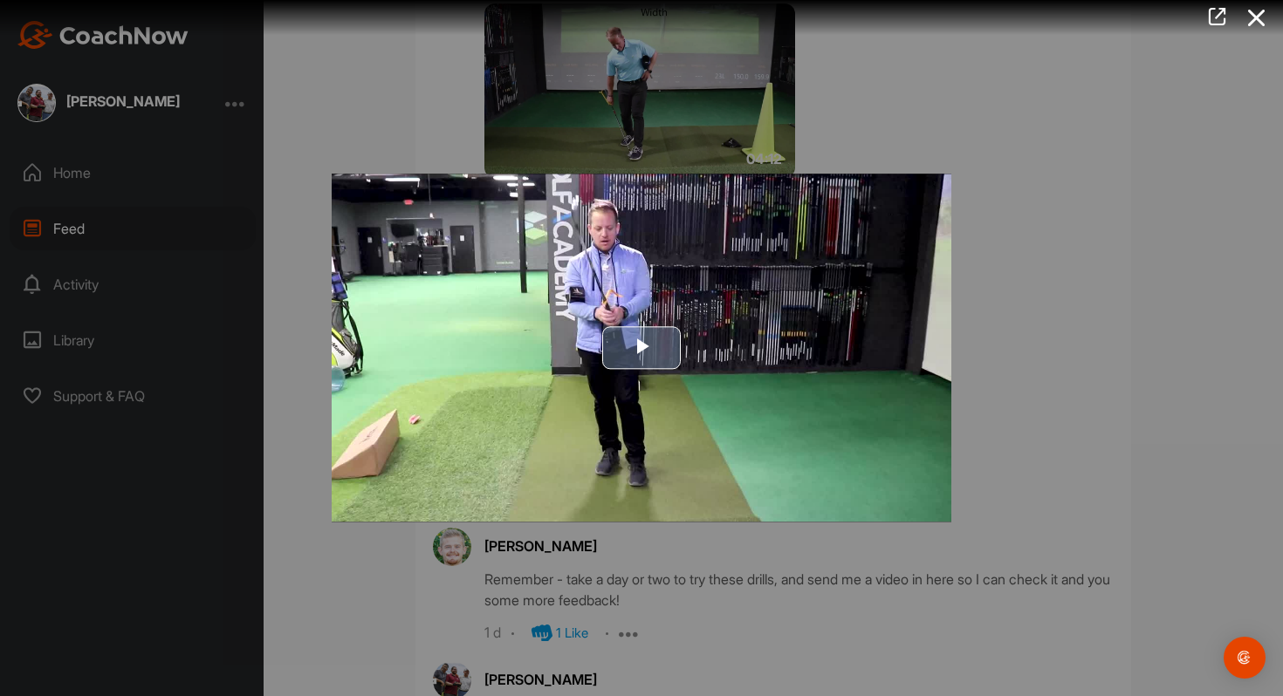
click at [641, 348] on span "Video Player" at bounding box center [641, 348] width 0 height 0
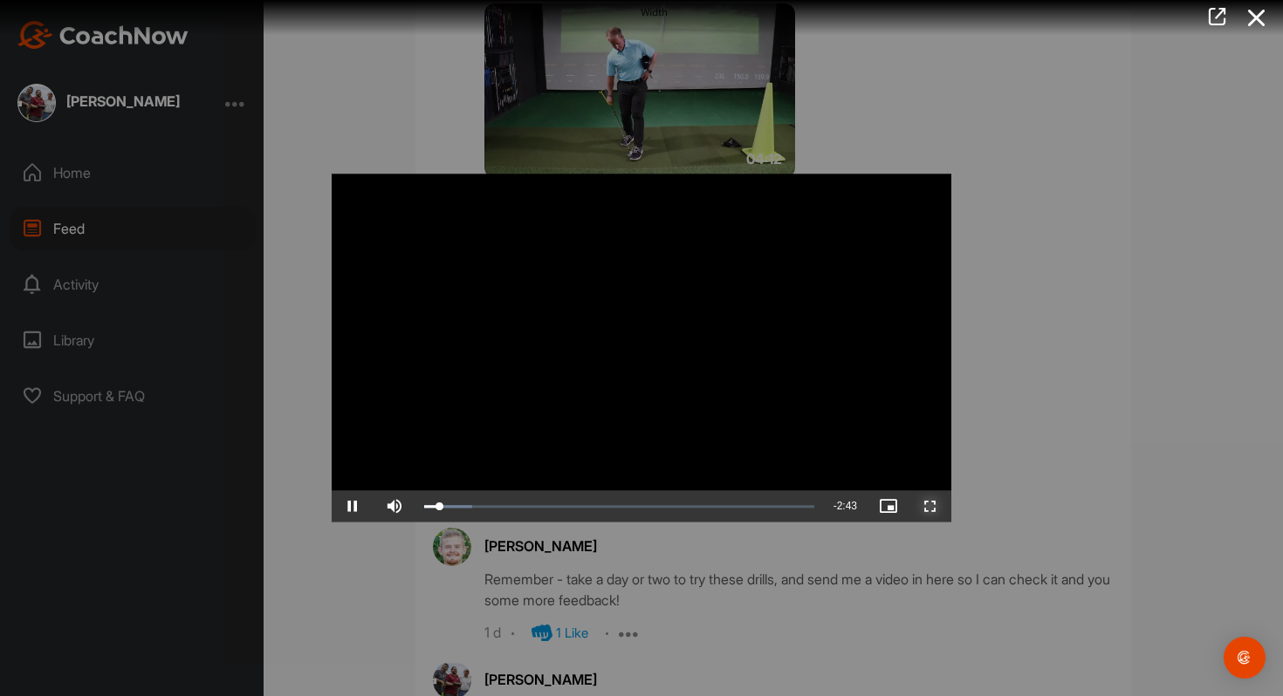
click at [931, 507] on span "Video Player" at bounding box center [930, 507] width 42 height 0
click at [408, 124] on div at bounding box center [641, 348] width 1283 height 696
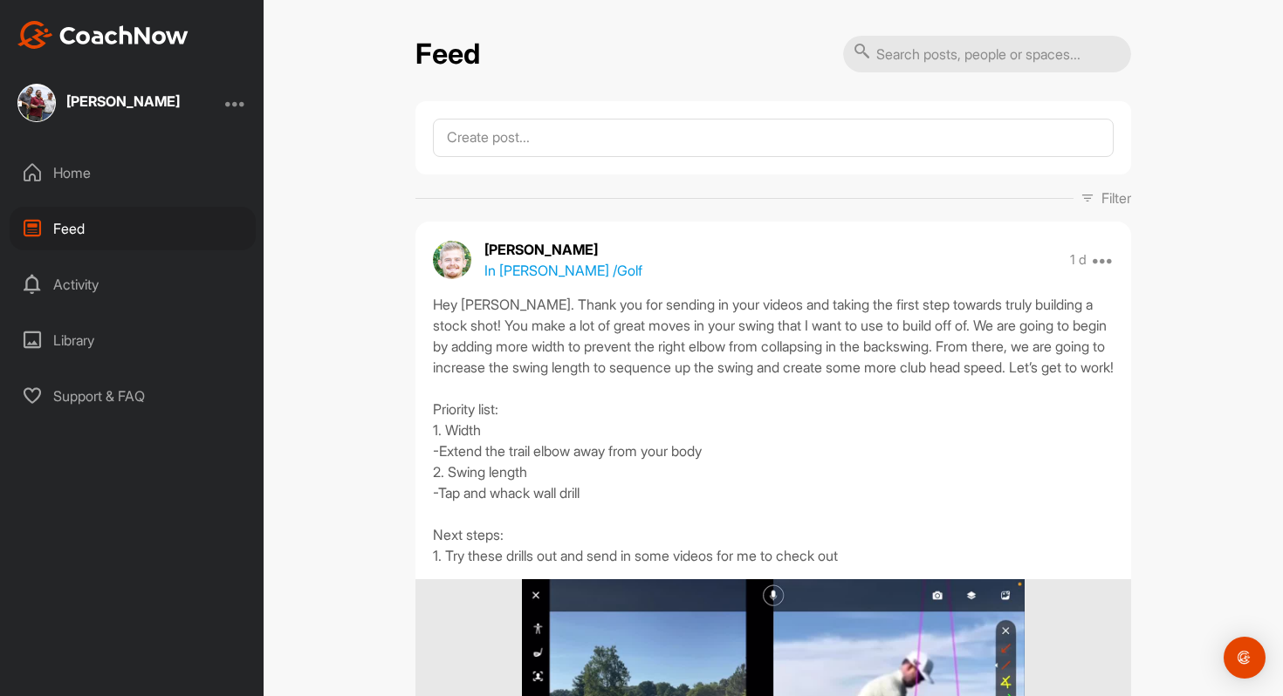
scroll to position [482, 0]
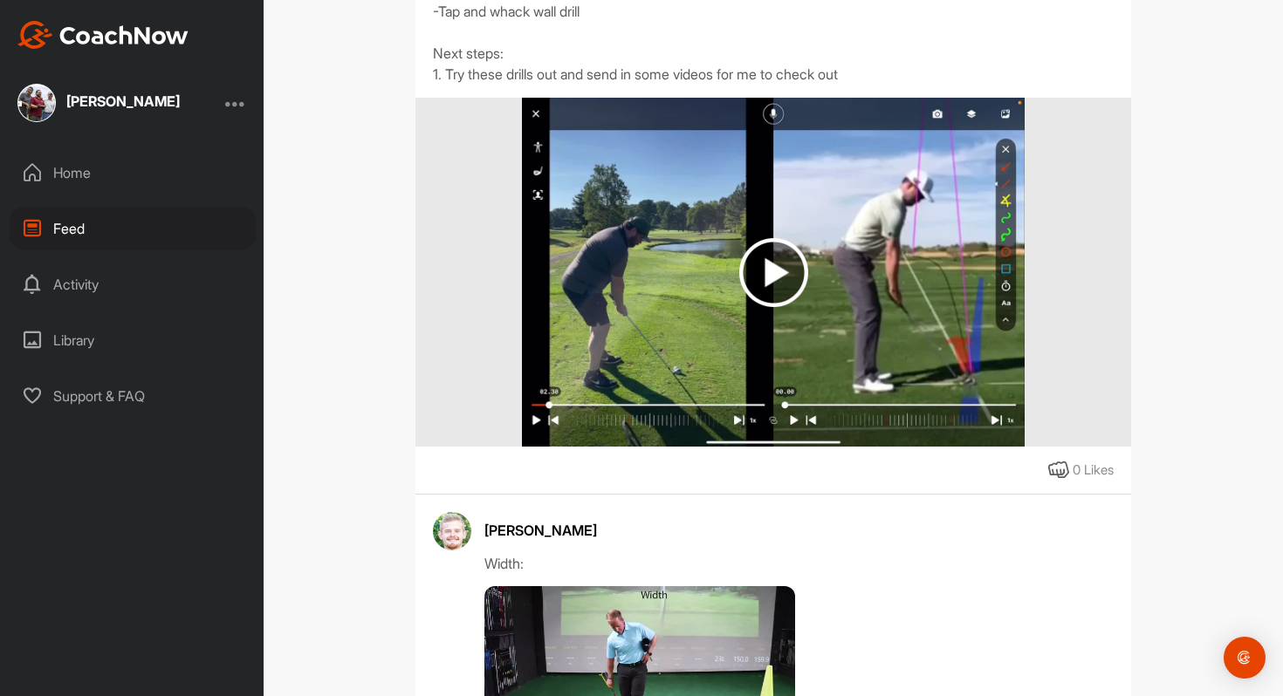
click at [756, 244] on img at bounding box center [773, 272] width 502 height 349
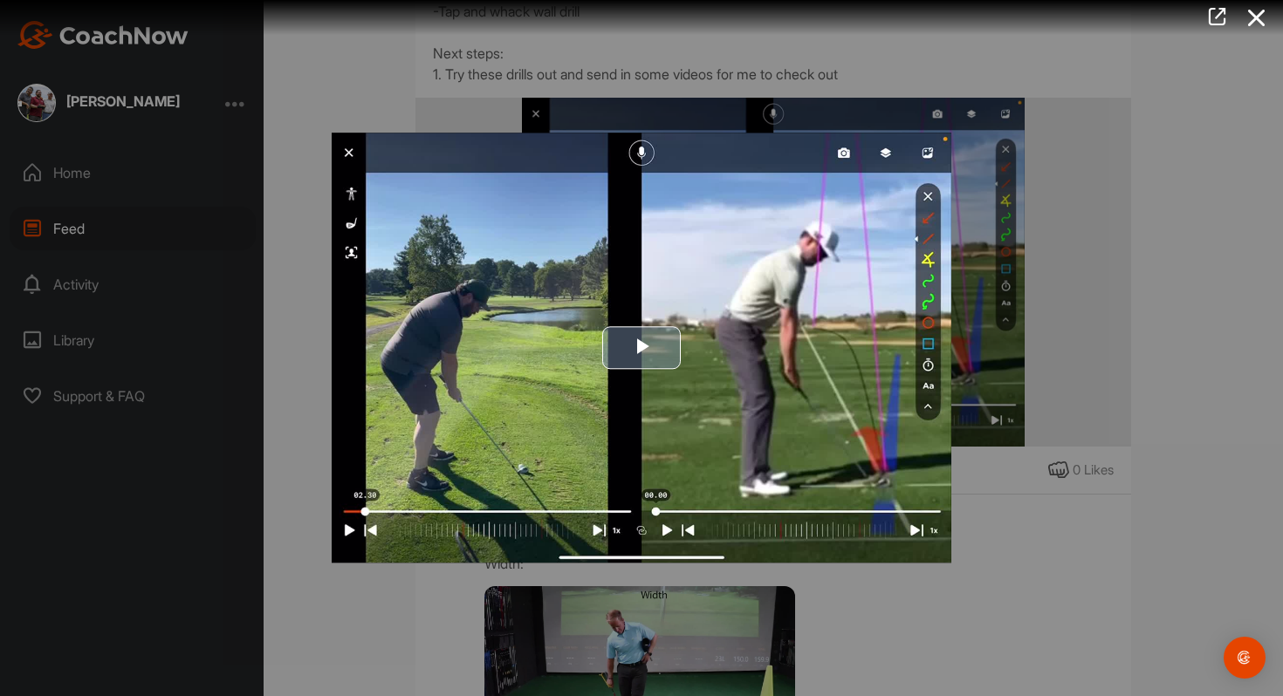
click at [638, 320] on img "Video Player" at bounding box center [642, 348] width 620 height 430
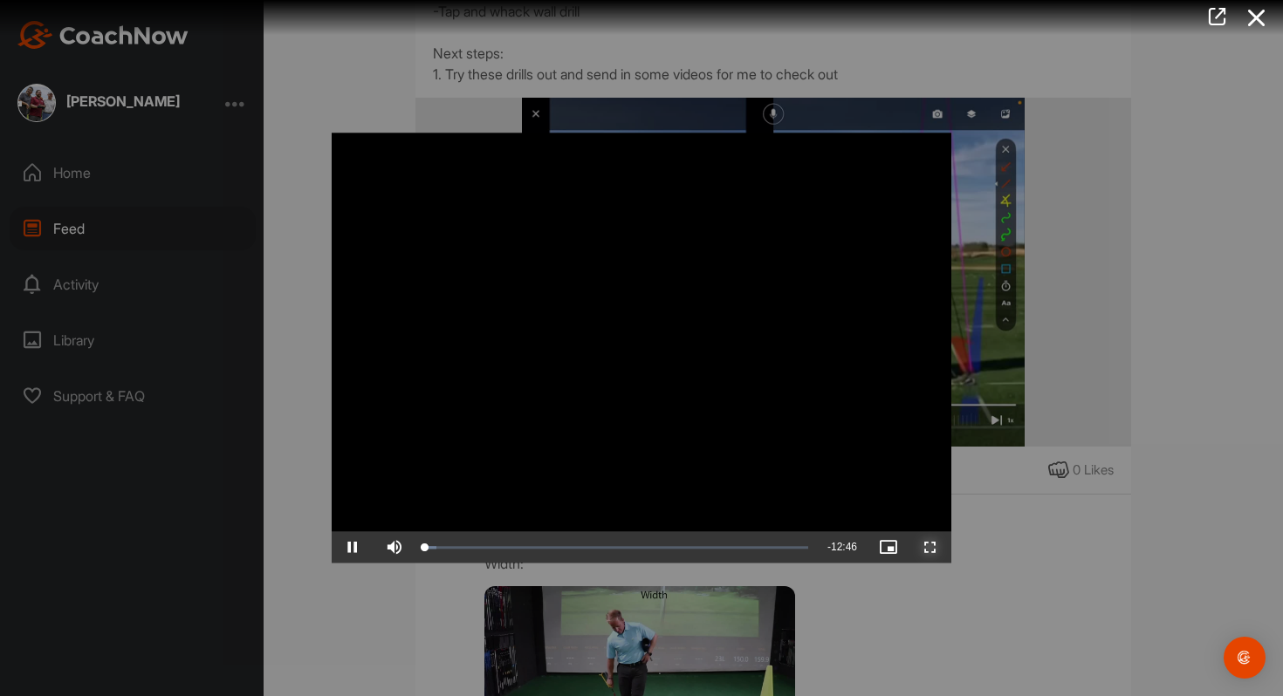
click at [933, 548] on span "Video Player" at bounding box center [930, 548] width 42 height 0
click at [292, 352] on div at bounding box center [641, 348] width 1283 height 696
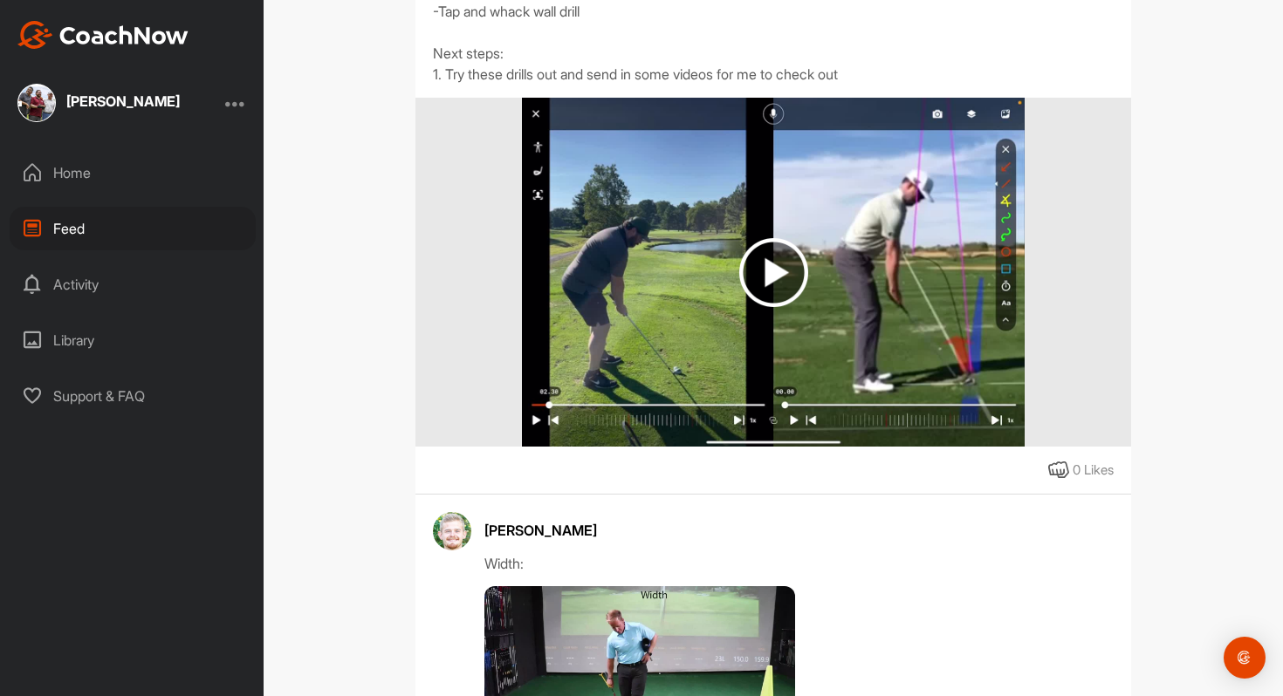
scroll to position [0, 0]
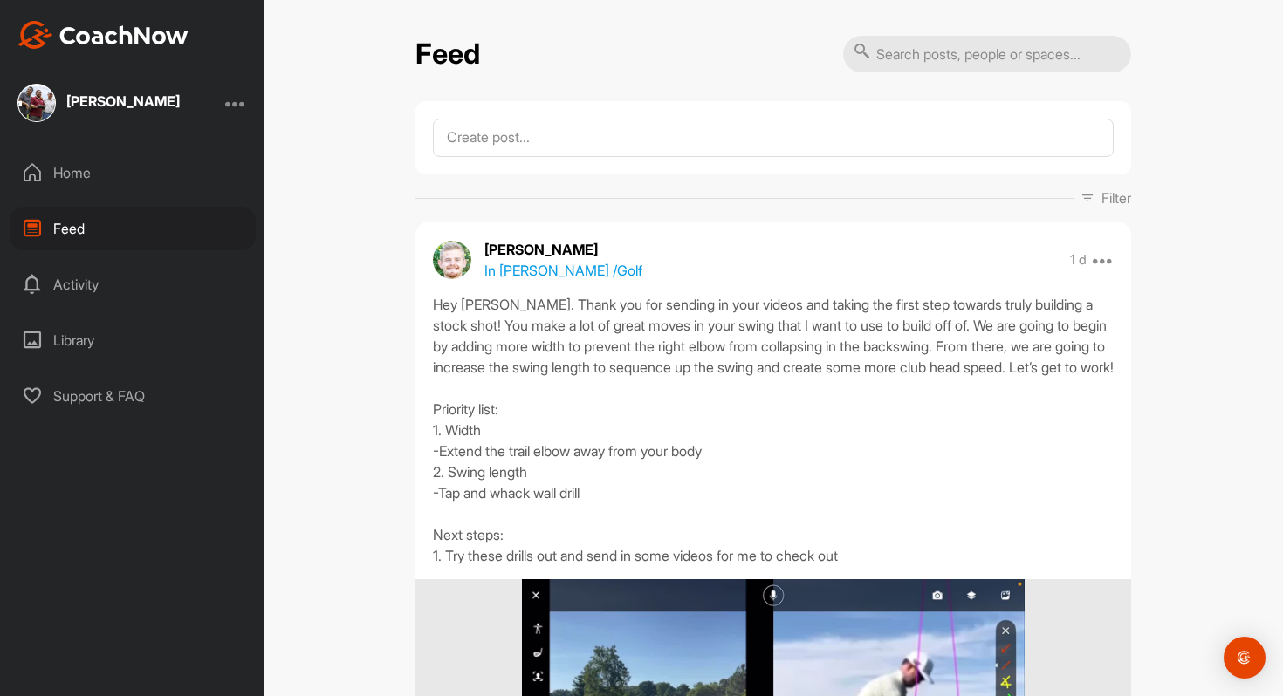
click at [115, 110] on div "[PERSON_NAME]" at bounding box center [122, 103] width 113 height 22
click at [79, 171] on div "Home" at bounding box center [133, 173] width 246 height 44
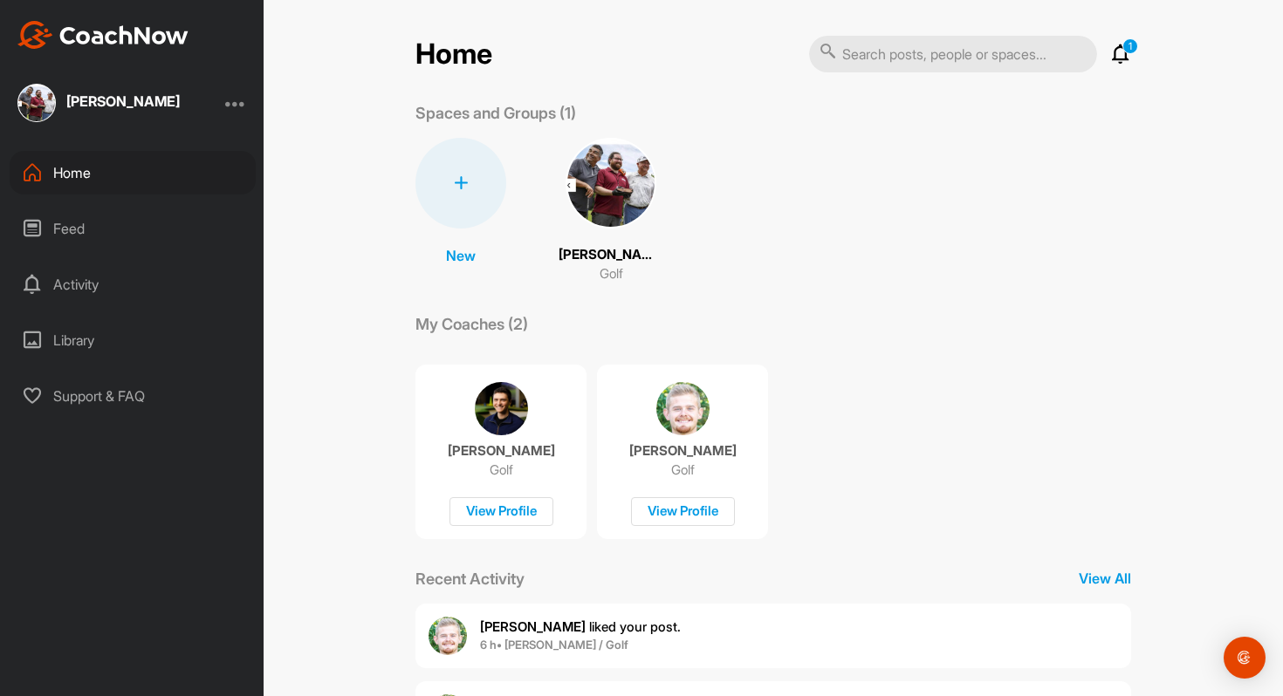
click at [602, 183] on img at bounding box center [610, 183] width 91 height 91
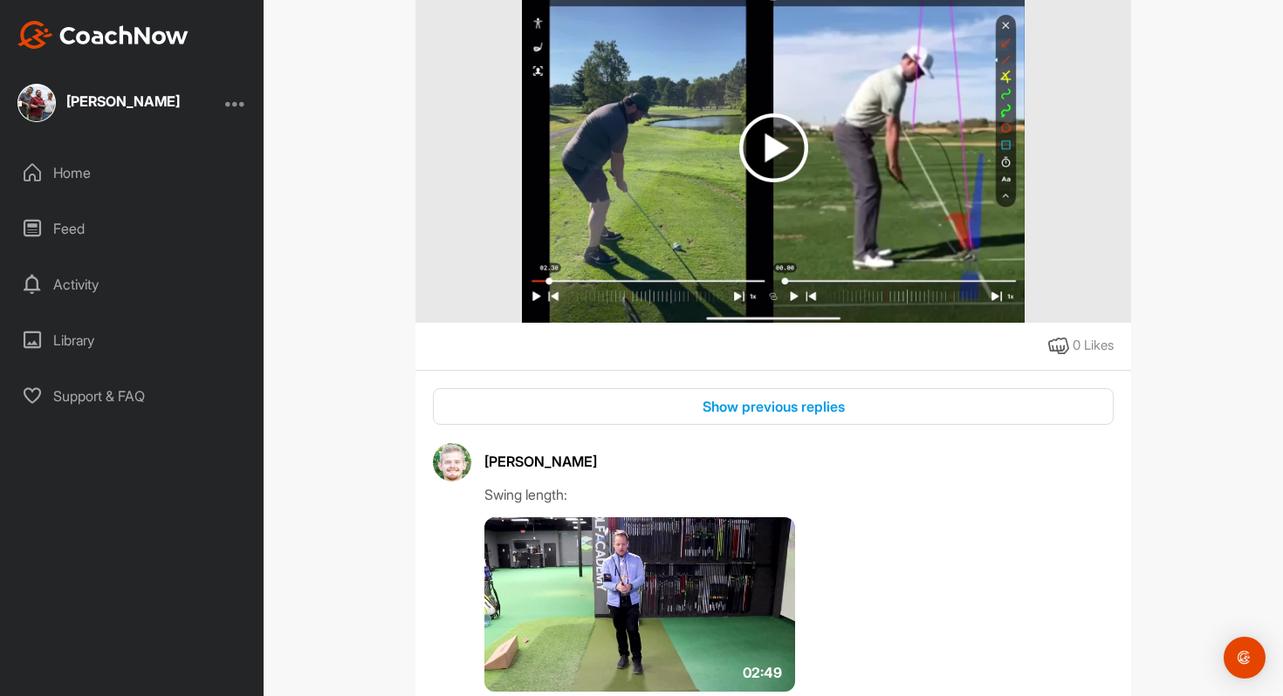
scroll to position [618, 0]
click at [755, 160] on img at bounding box center [773, 148] width 69 height 69
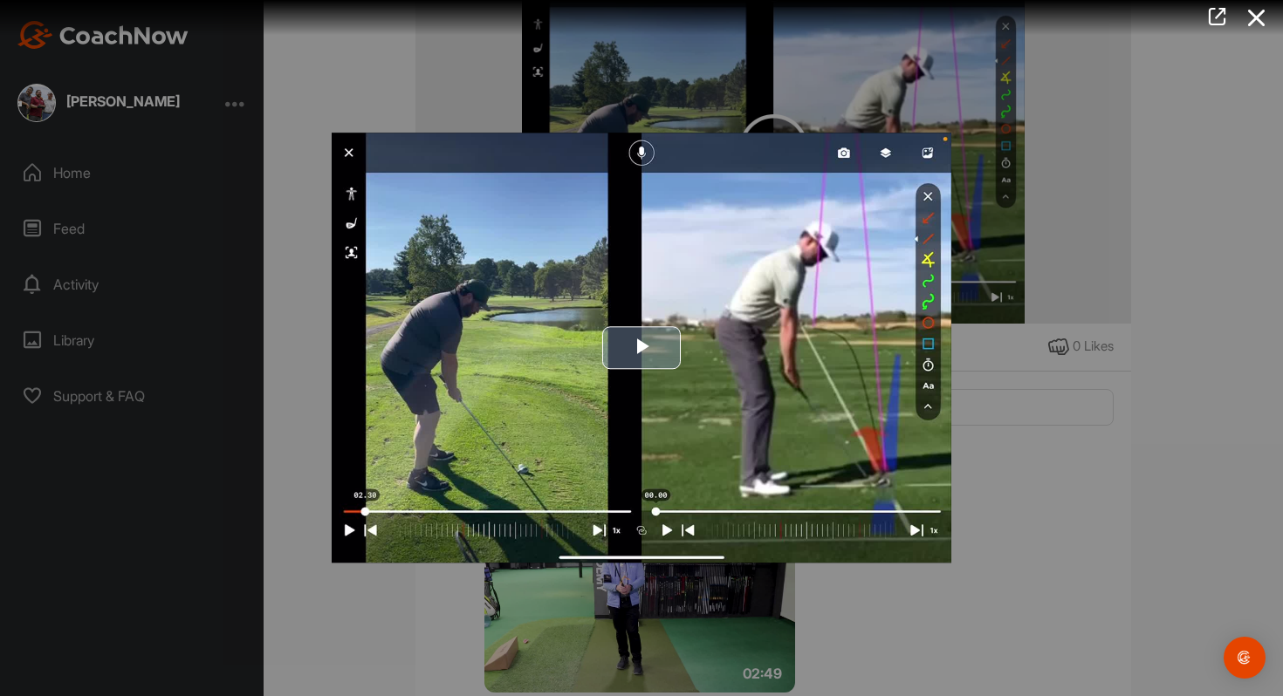
click at [641, 348] on span "Video Player" at bounding box center [641, 348] width 0 height 0
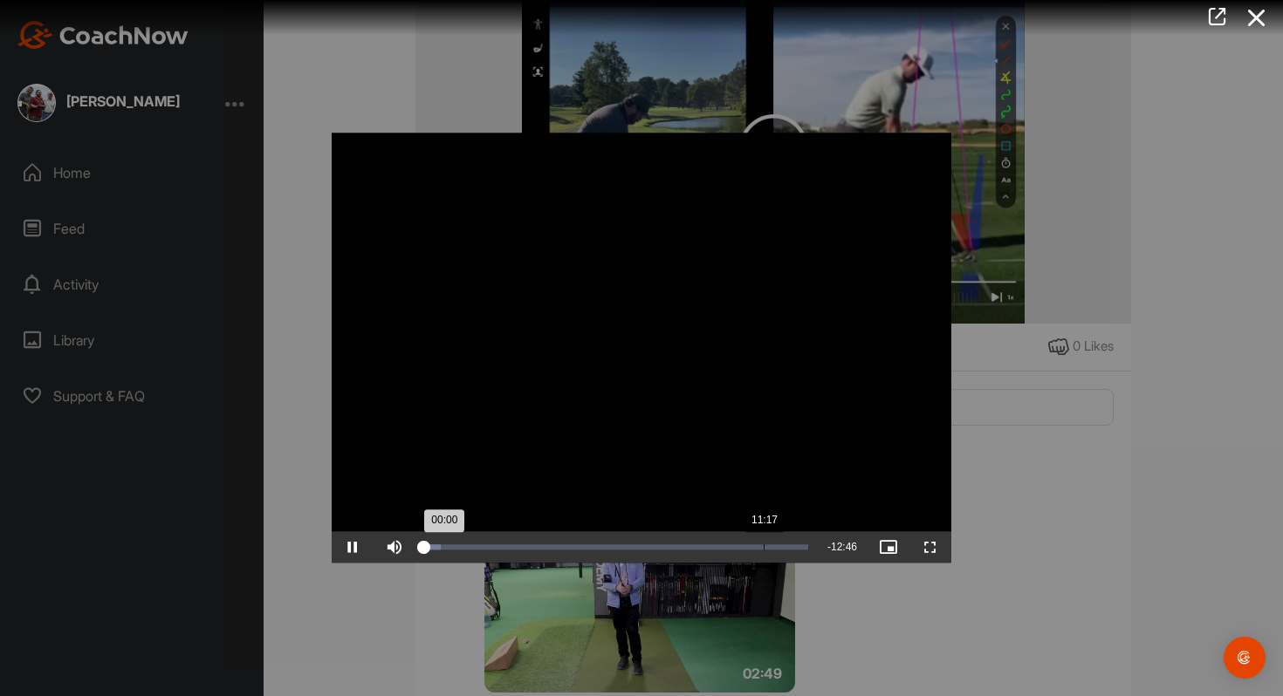
click at [764, 549] on div "11:17" at bounding box center [764, 547] width 1 height 5
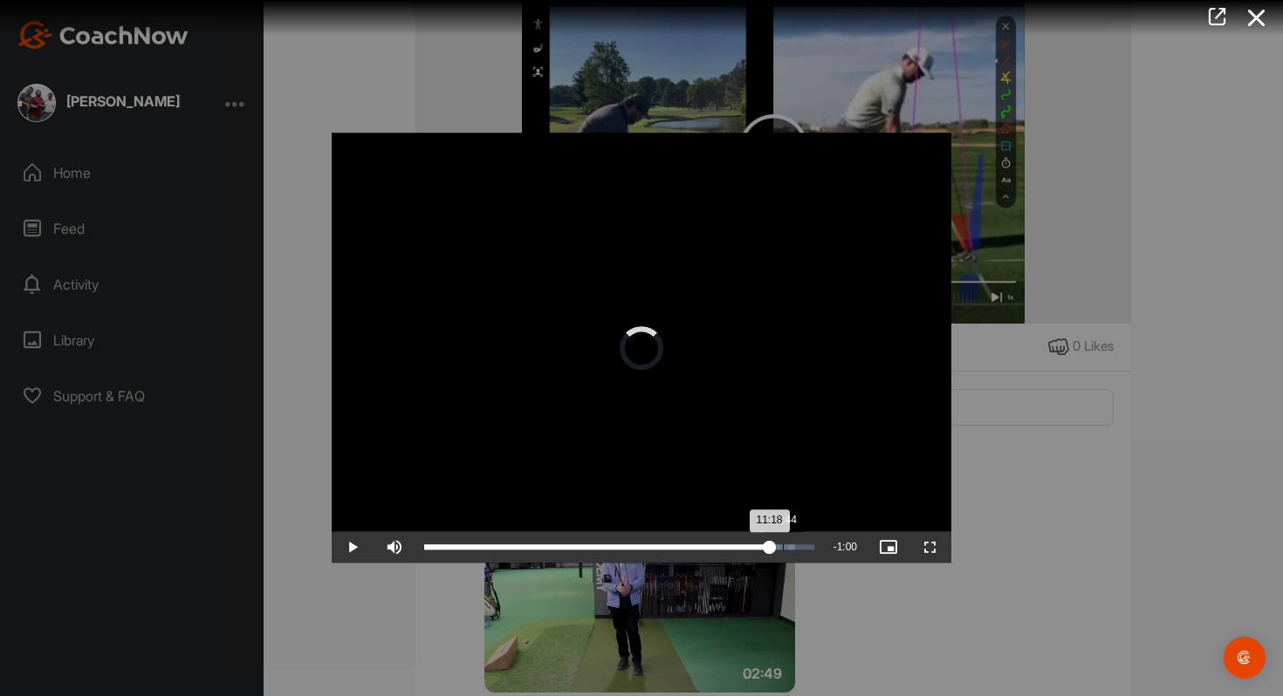
click at [783, 546] on div "Loaded : 95.21% 11:44 11:18" at bounding box center [619, 547] width 390 height 5
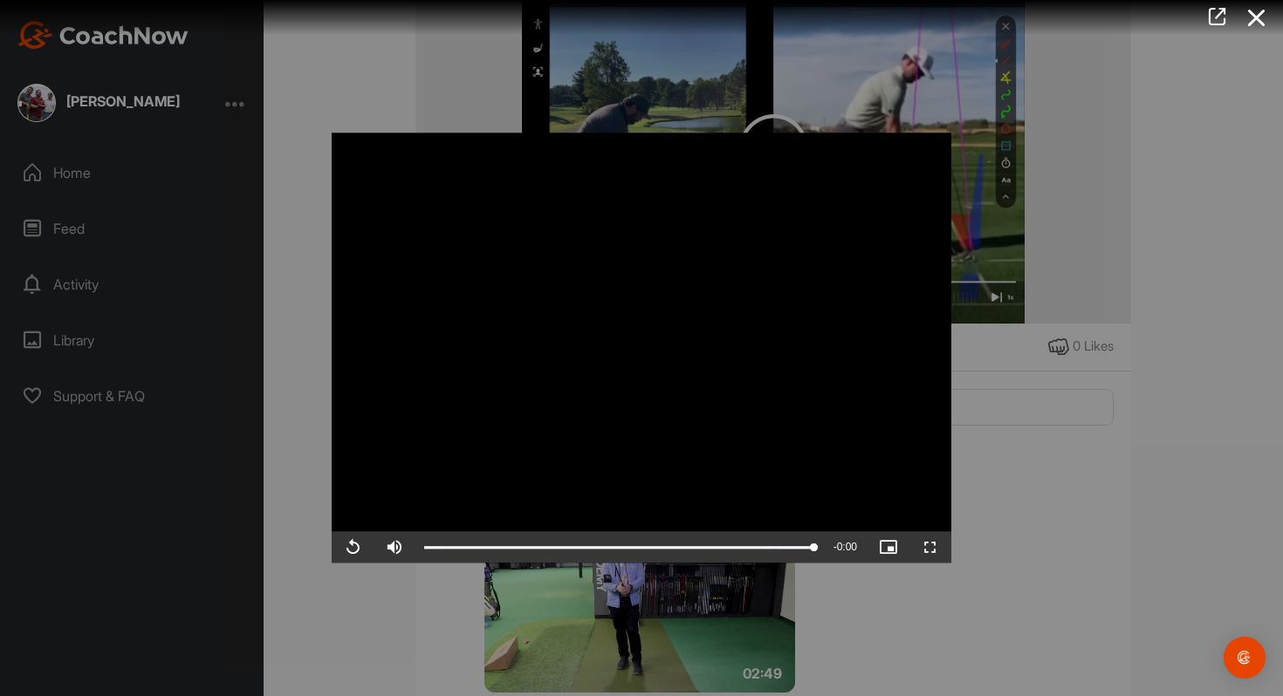
drag, startPoint x: 1065, startPoint y: 542, endPoint x: 1065, endPoint y: 589, distance: 47.1
click at [1065, 572] on div at bounding box center [641, 348] width 1283 height 696
